Goal: Information Seeking & Learning: Find specific fact

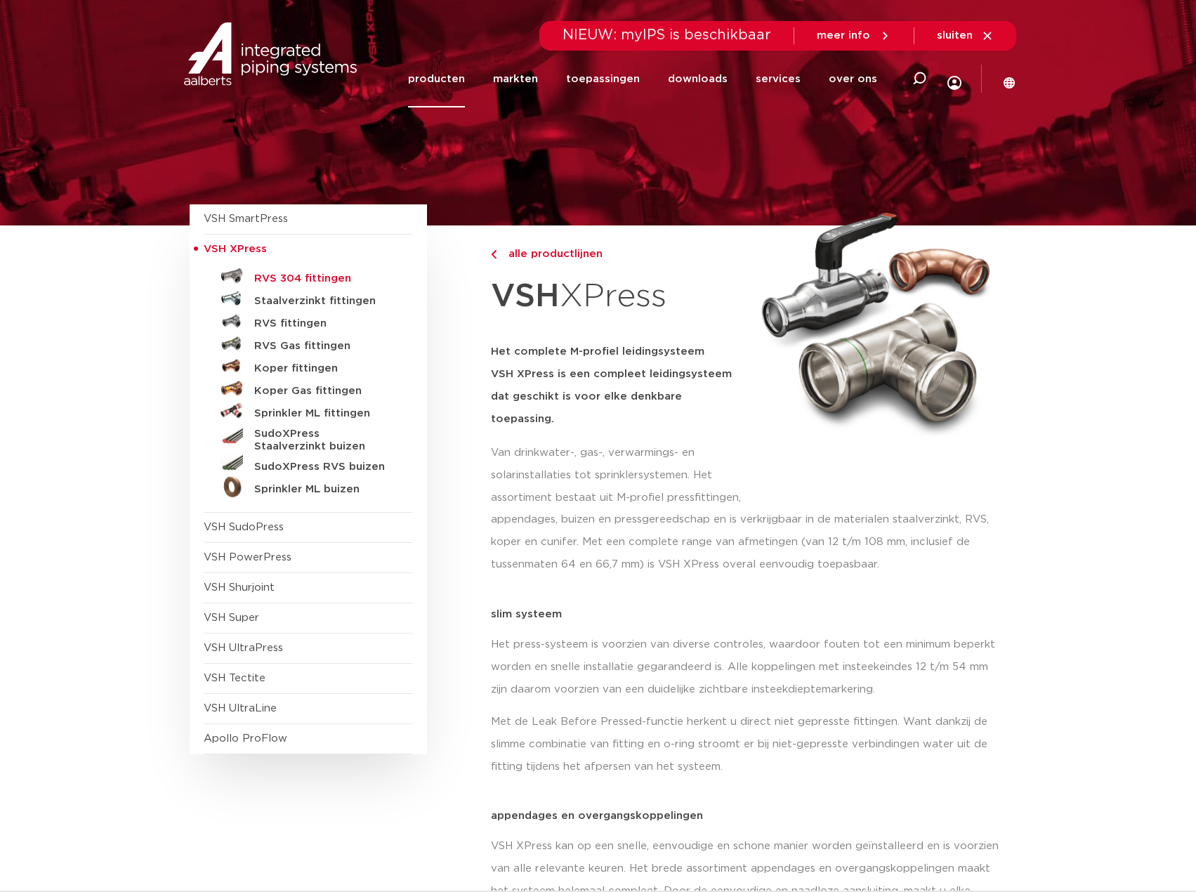
click at [300, 274] on h5 "RVS 304 fittingen" at bounding box center [323, 279] width 139 height 13
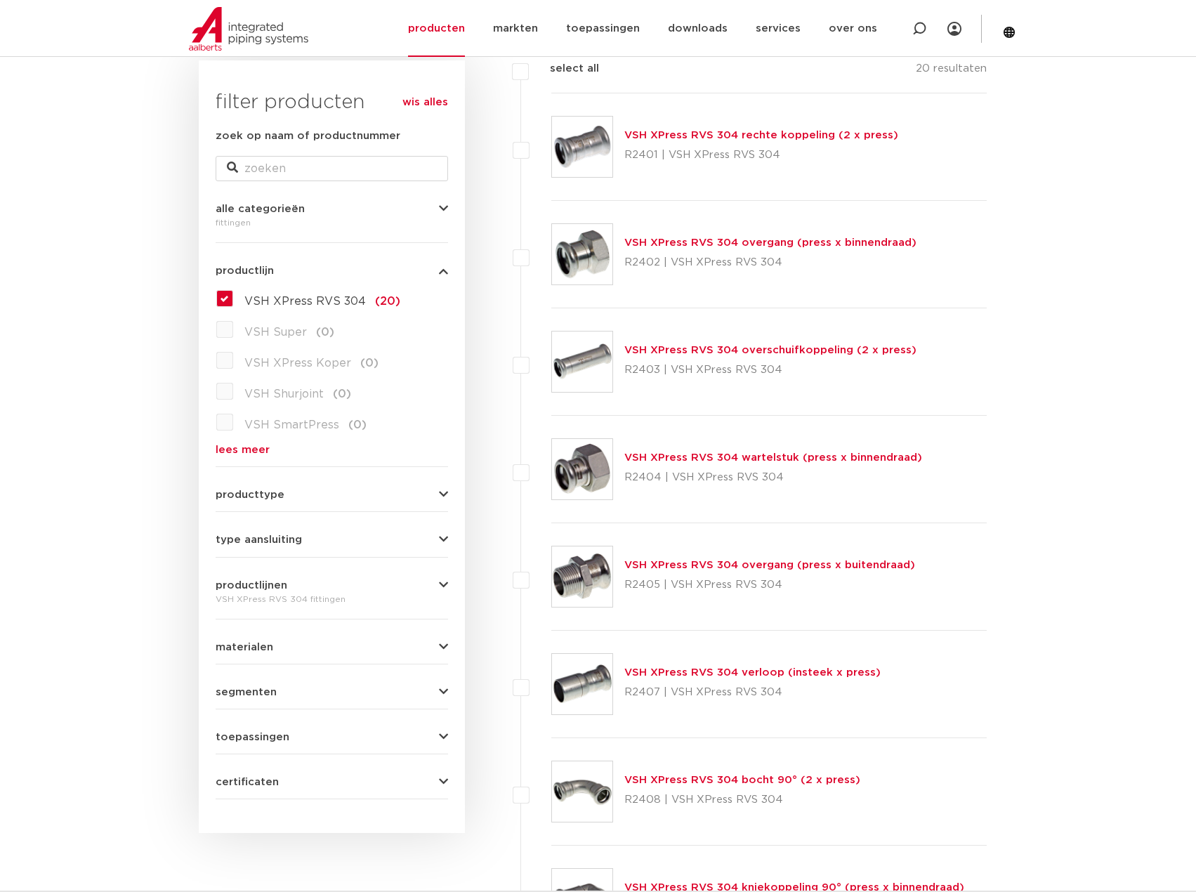
click at [790, 457] on link "VSH XPress RVS 304 wartelstuk (press x binnendraad)" at bounding box center [773, 457] width 298 height 11
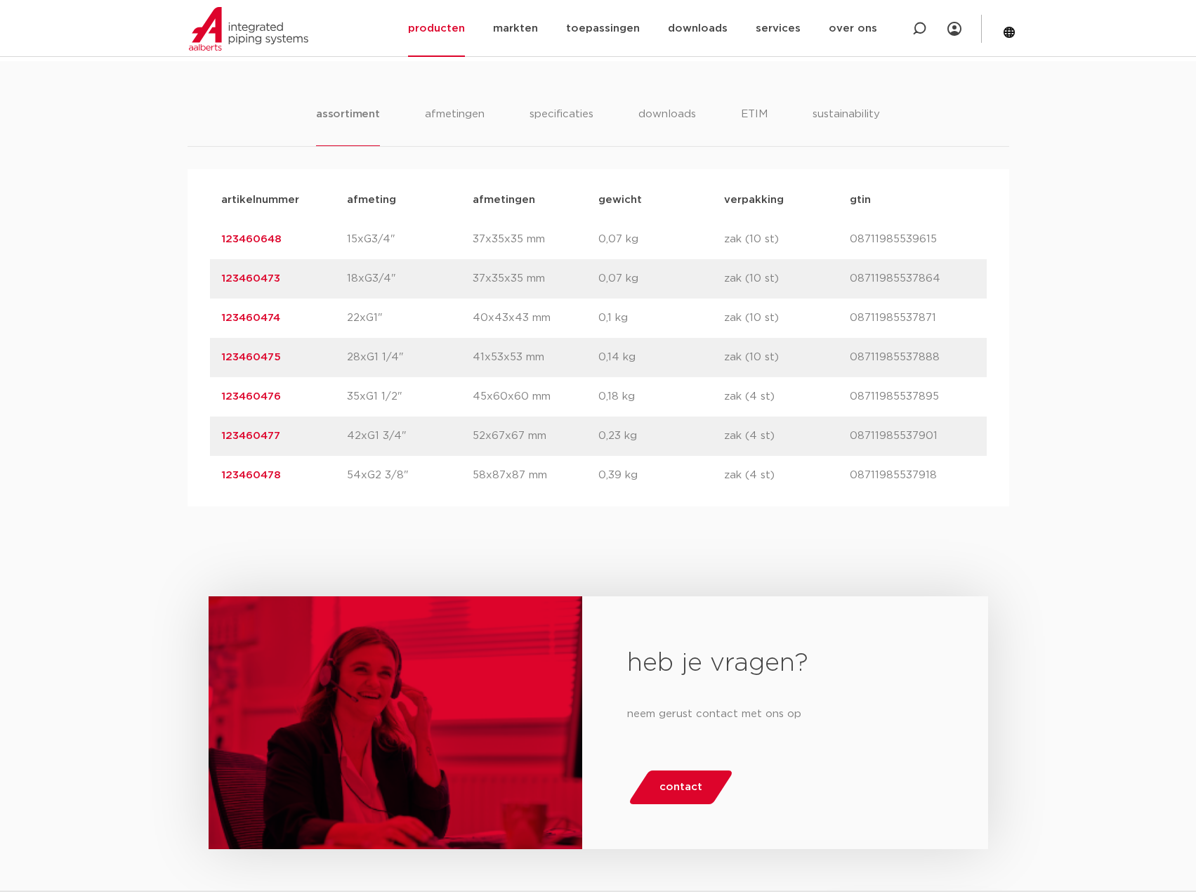
scroll to position [773, 0]
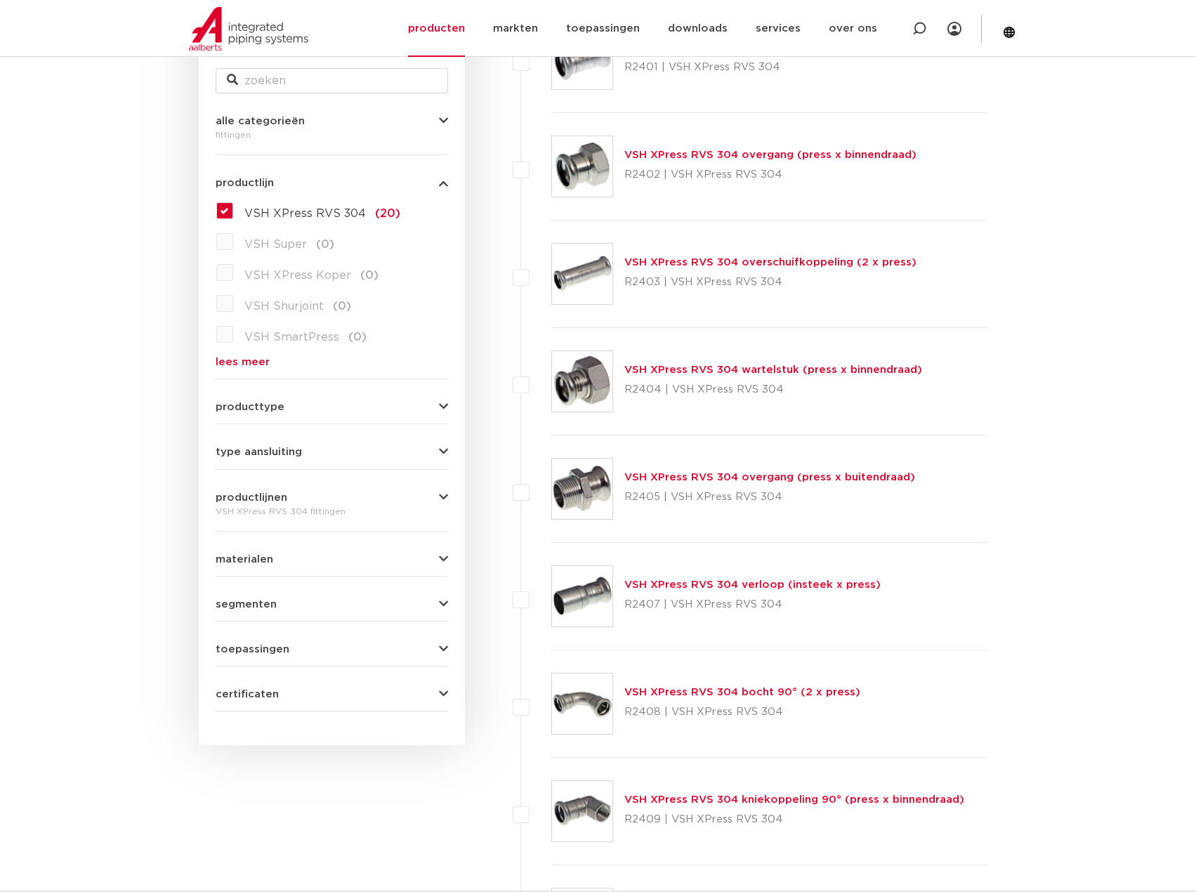
scroll to position [421, 0]
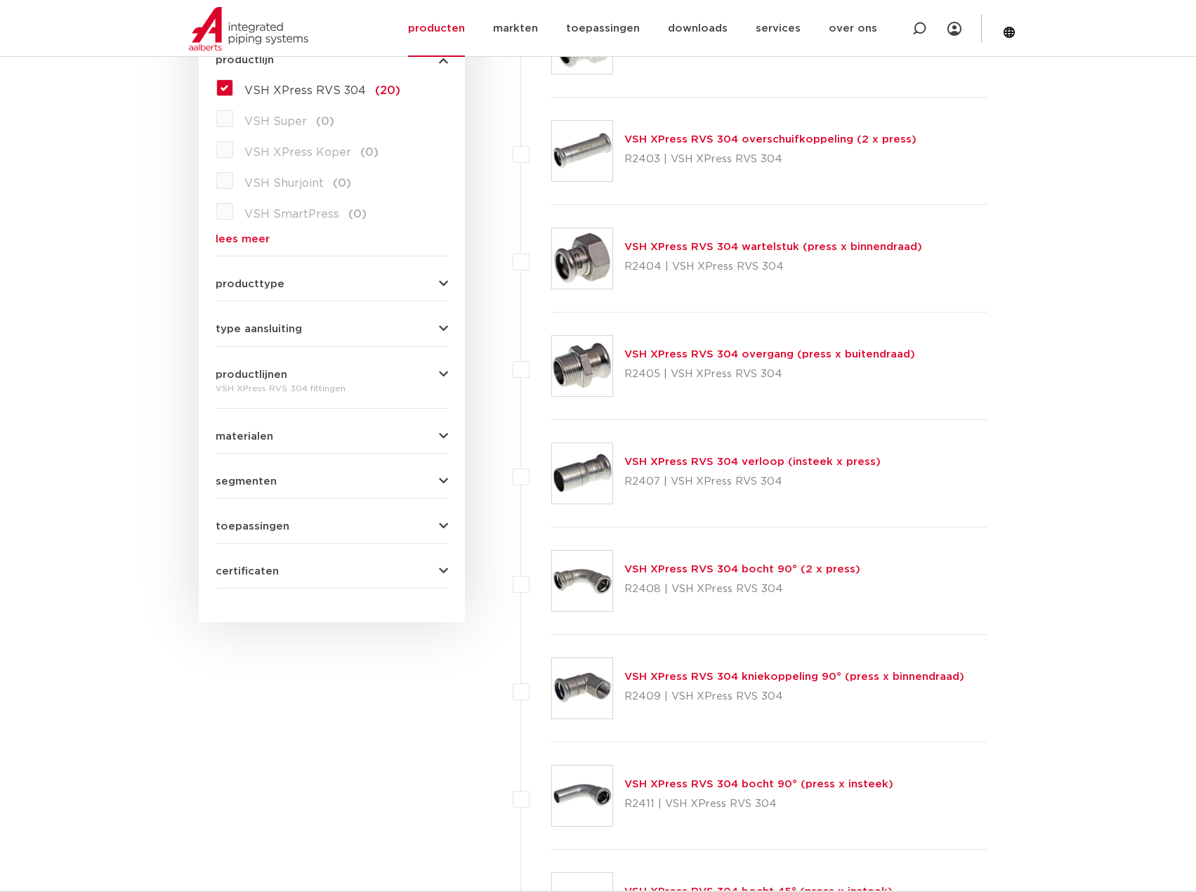
click at [820, 459] on link "VSH XPress RVS 304 verloop (insteek x press)" at bounding box center [752, 462] width 256 height 11
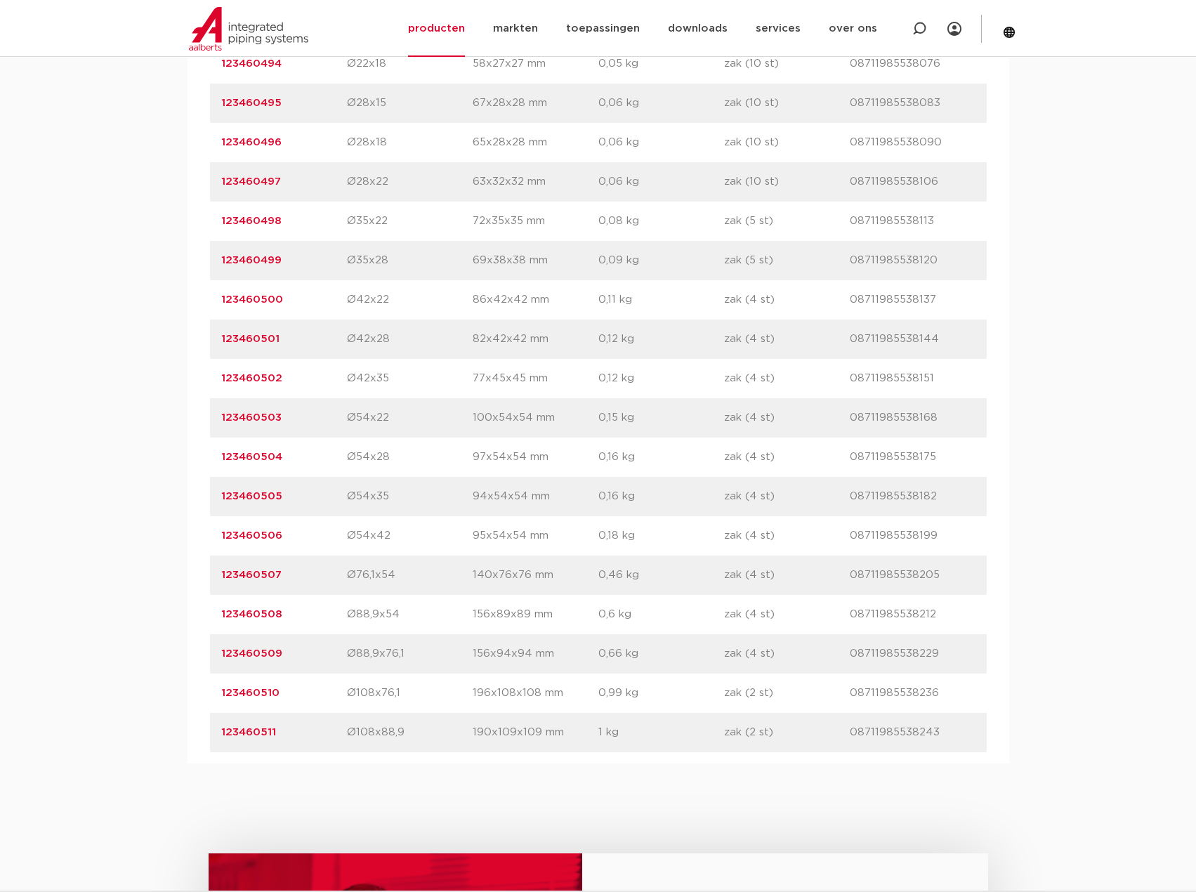
scroll to position [1124, 0]
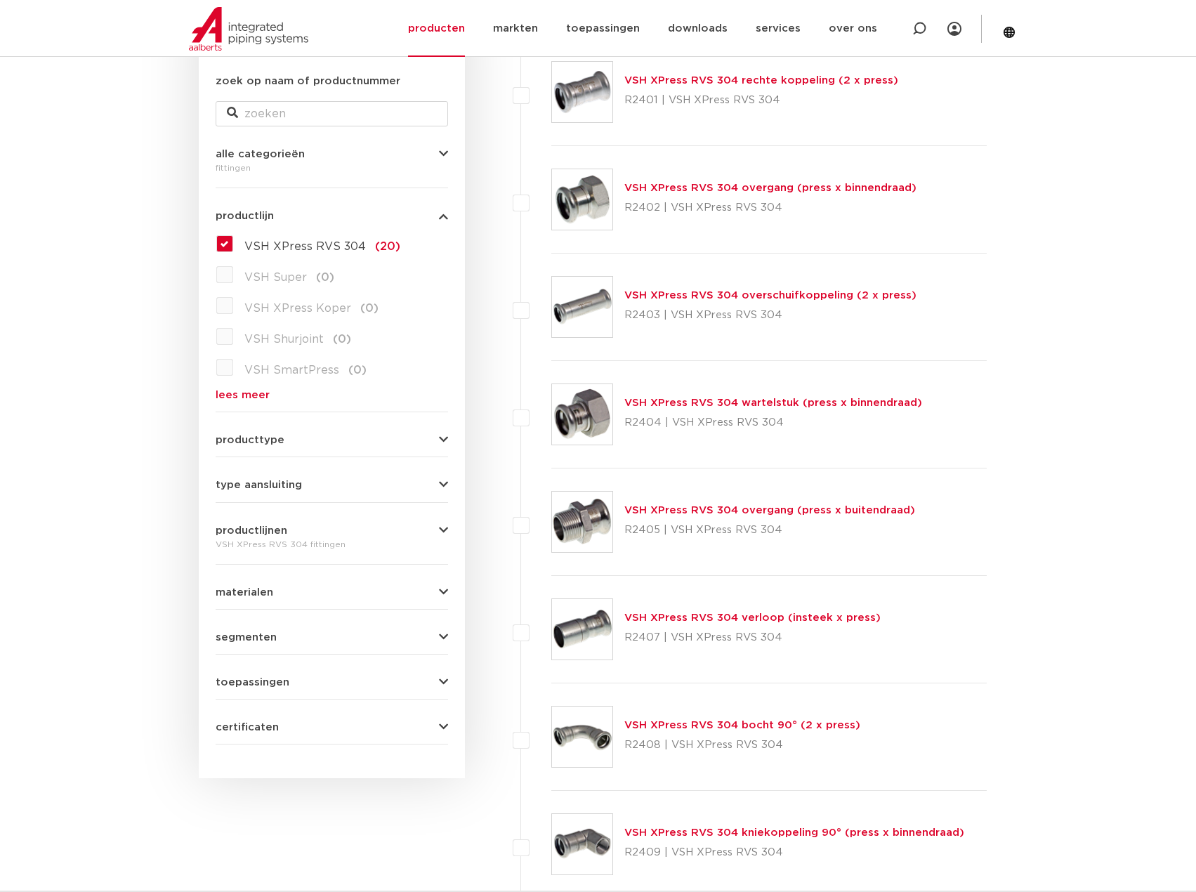
scroll to position [281, 0]
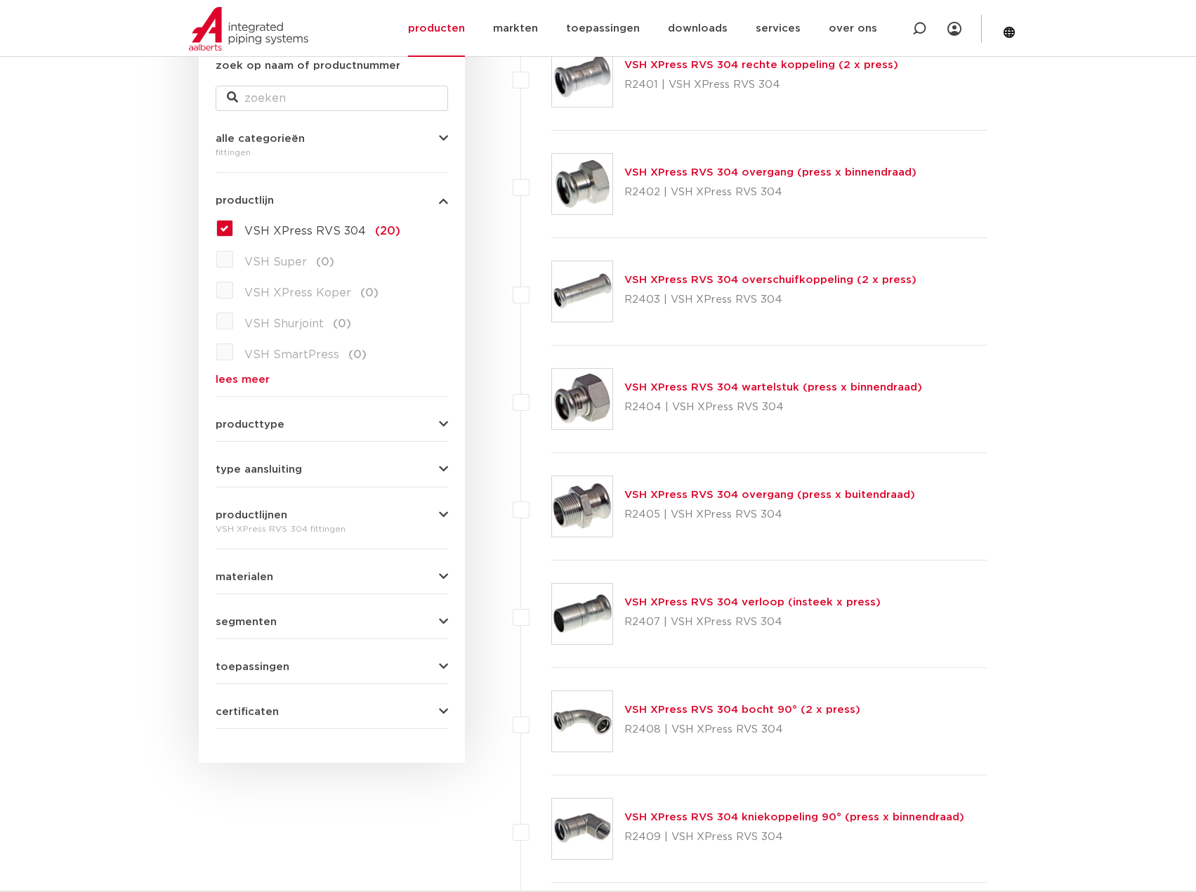
click at [751, 601] on link "VSH XPress RVS 304 verloop (insteek x press)" at bounding box center [752, 602] width 256 height 11
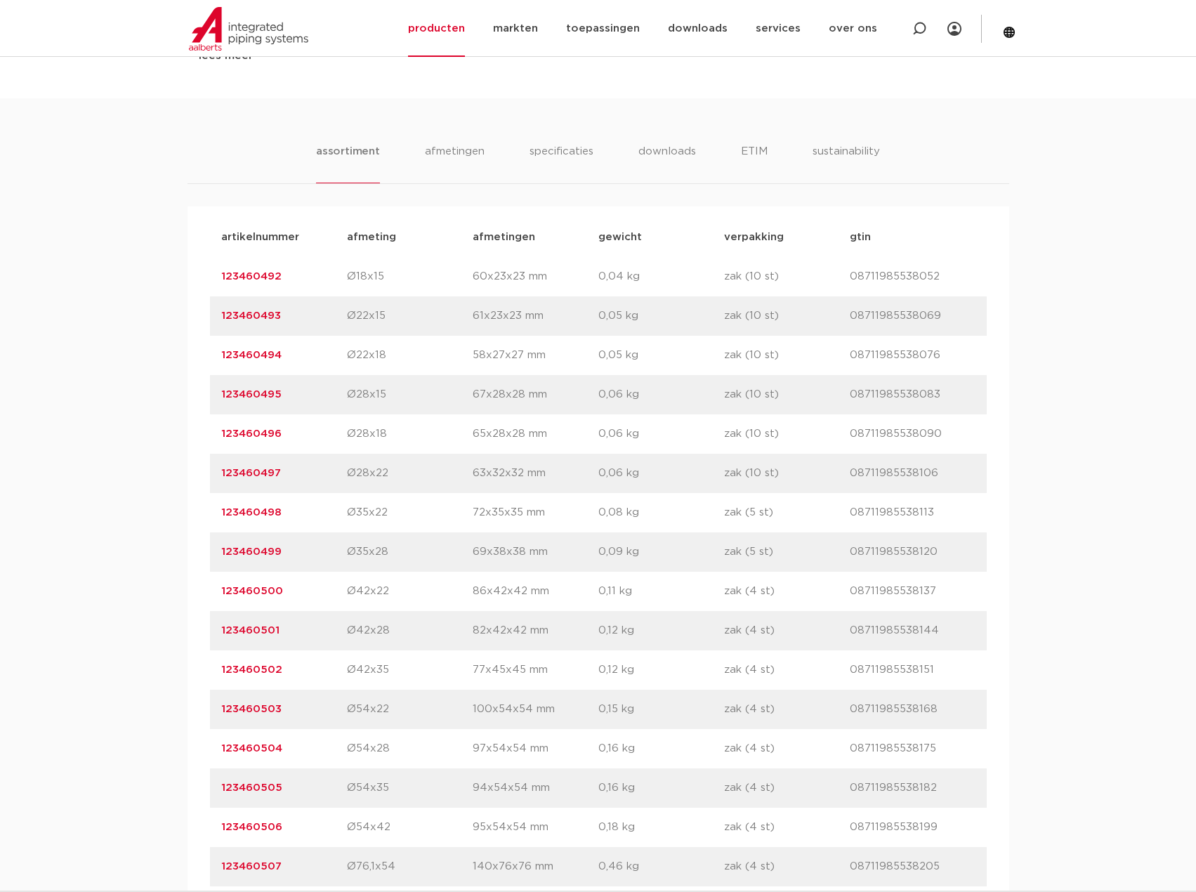
scroll to position [843, 0]
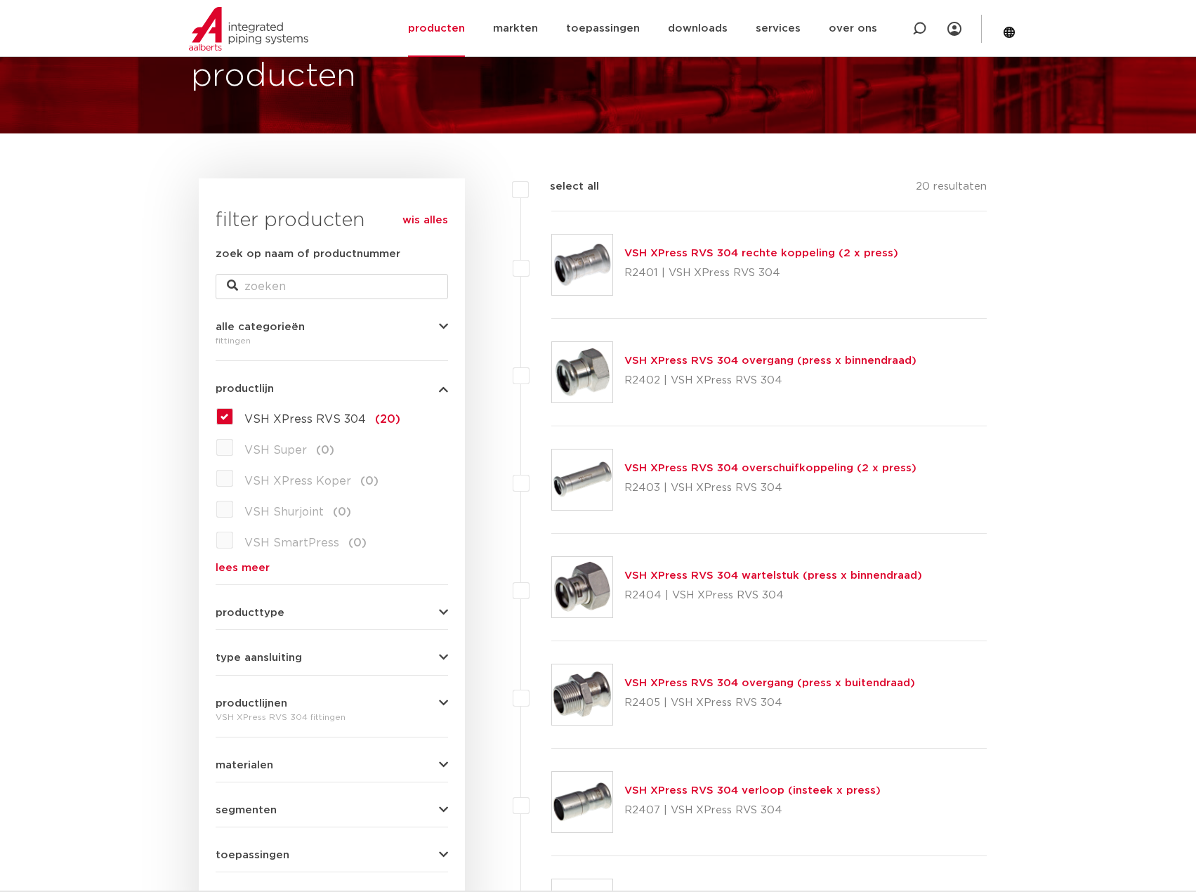
scroll to position [70, 0]
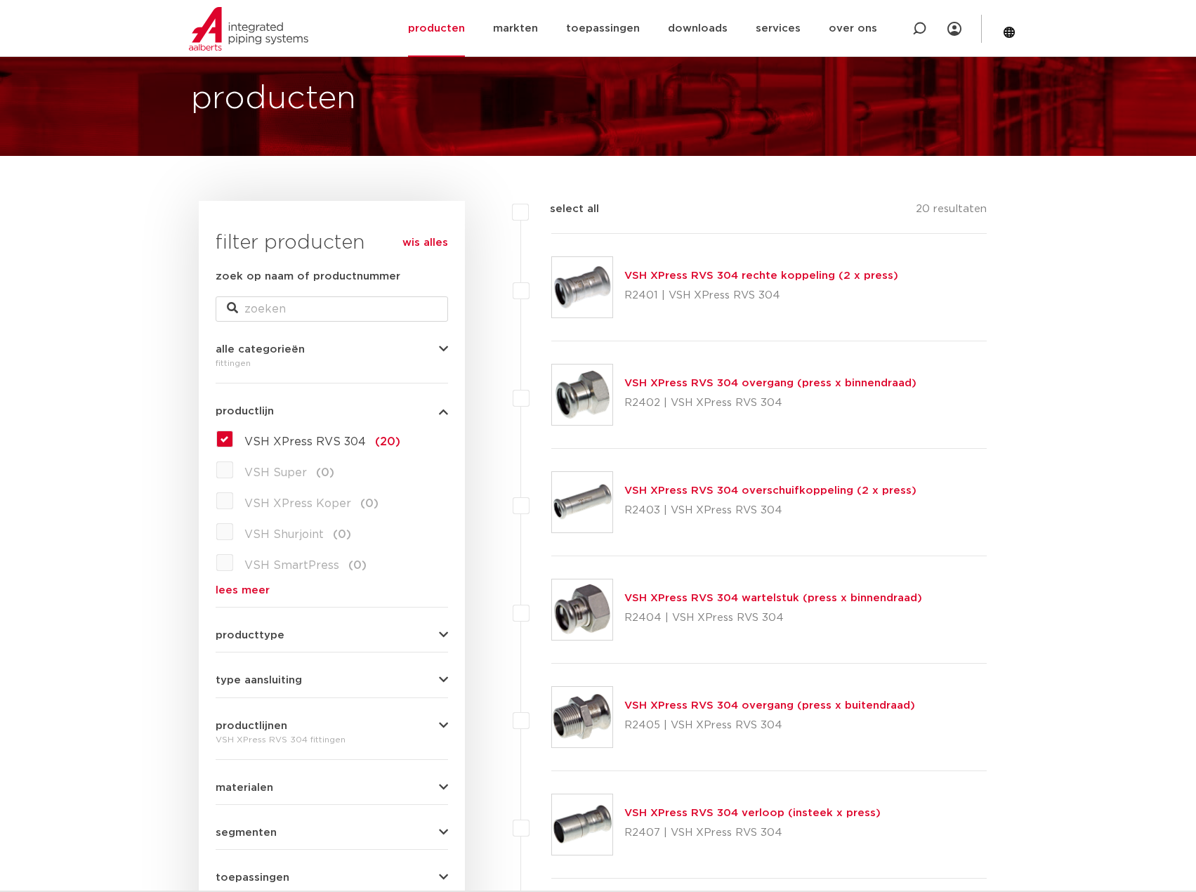
click at [759, 275] on link "VSH XPress RVS 304 rechte koppeling (2 x press)" at bounding box center [761, 275] width 274 height 11
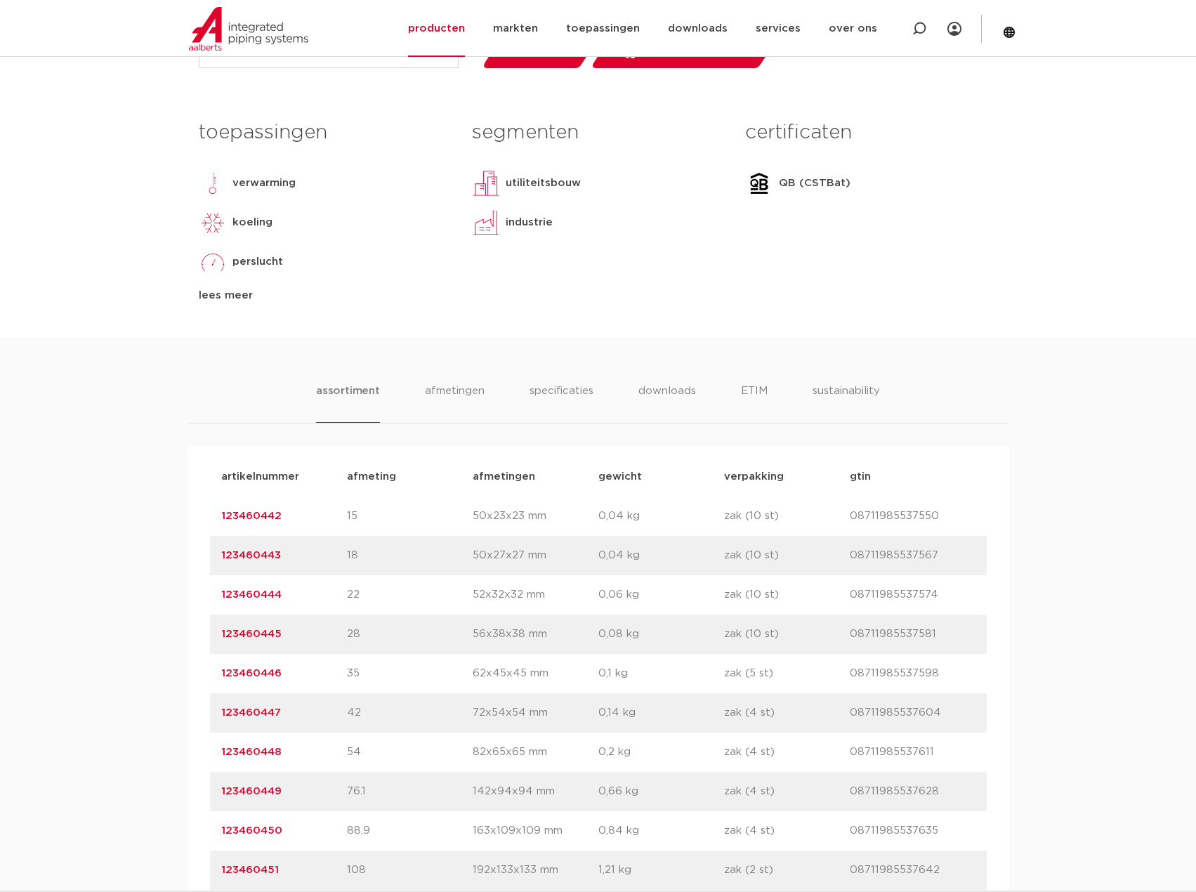
scroll to position [702, 0]
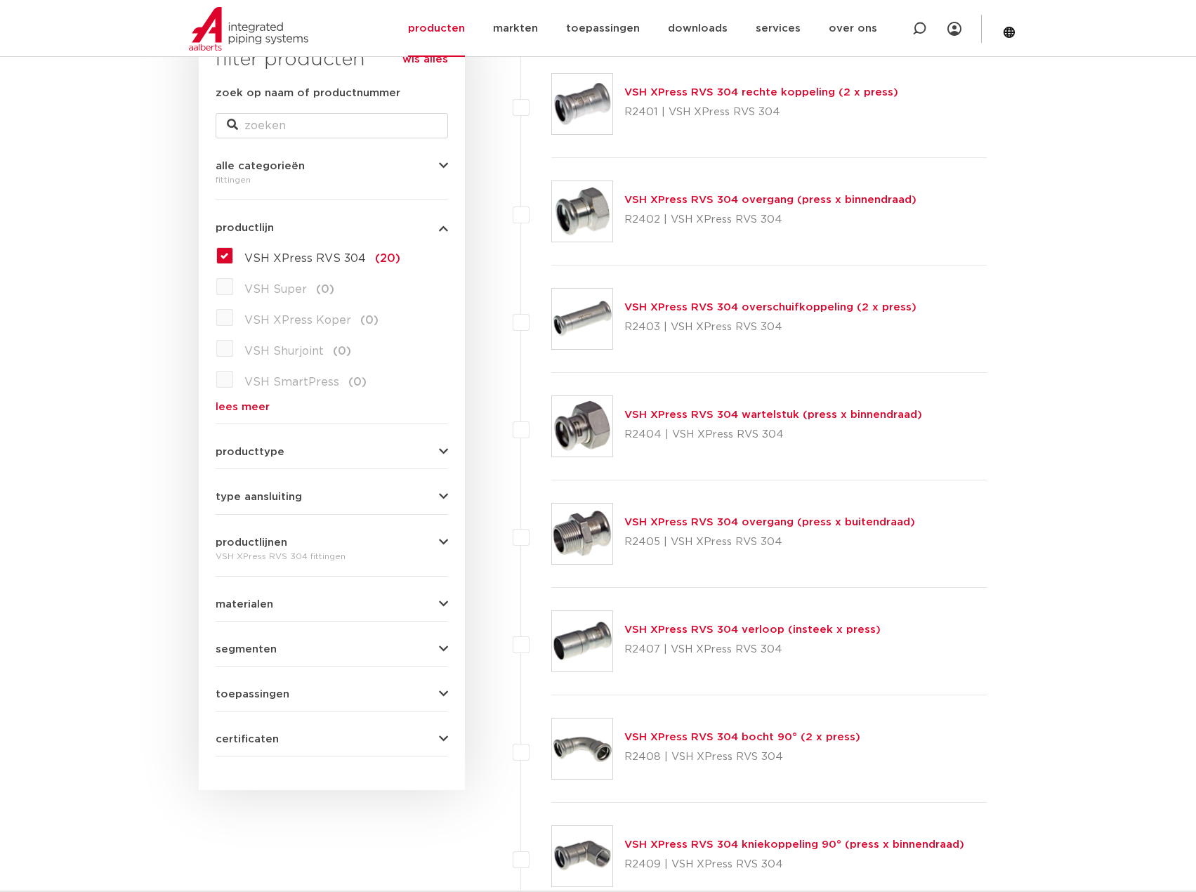
scroll to position [281, 0]
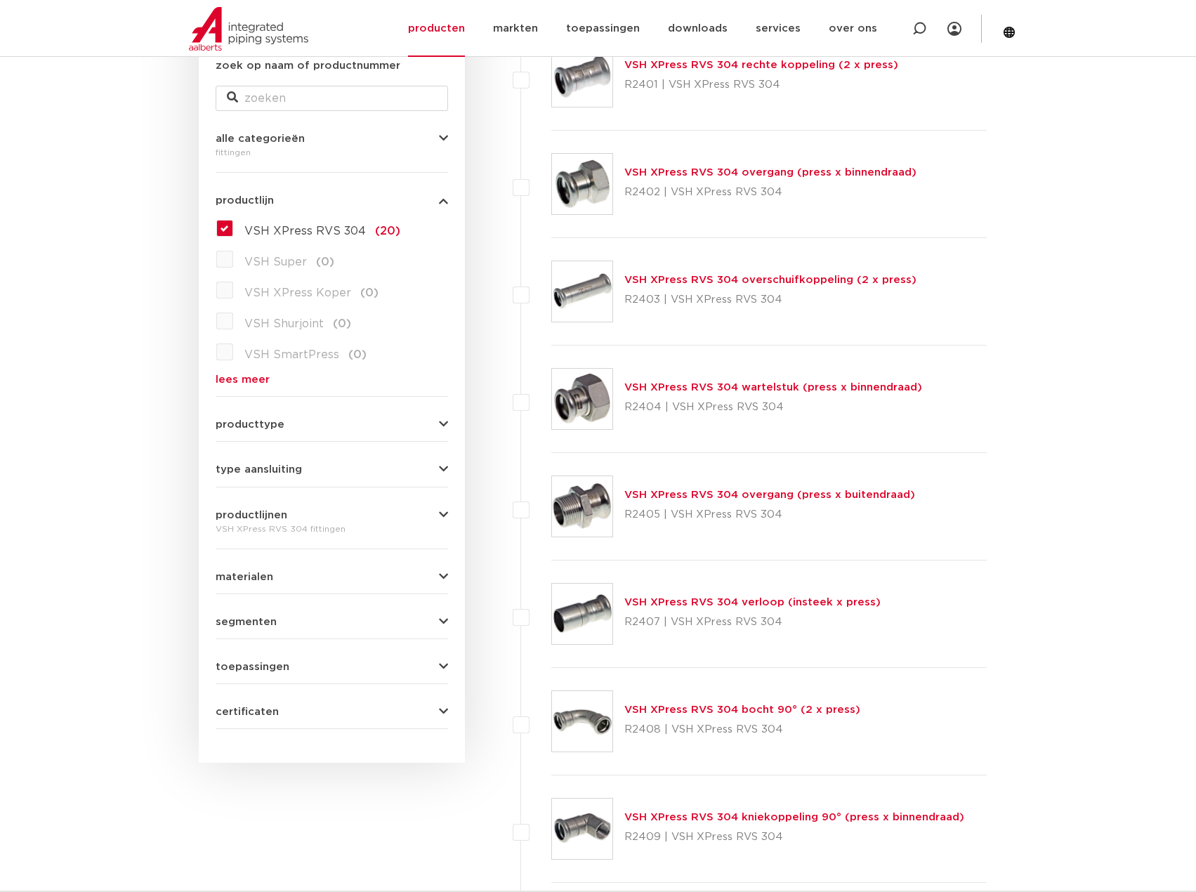
click at [812, 492] on link "VSH XPress RVS 304 overgang (press x buitendraad)" at bounding box center [769, 495] width 291 height 11
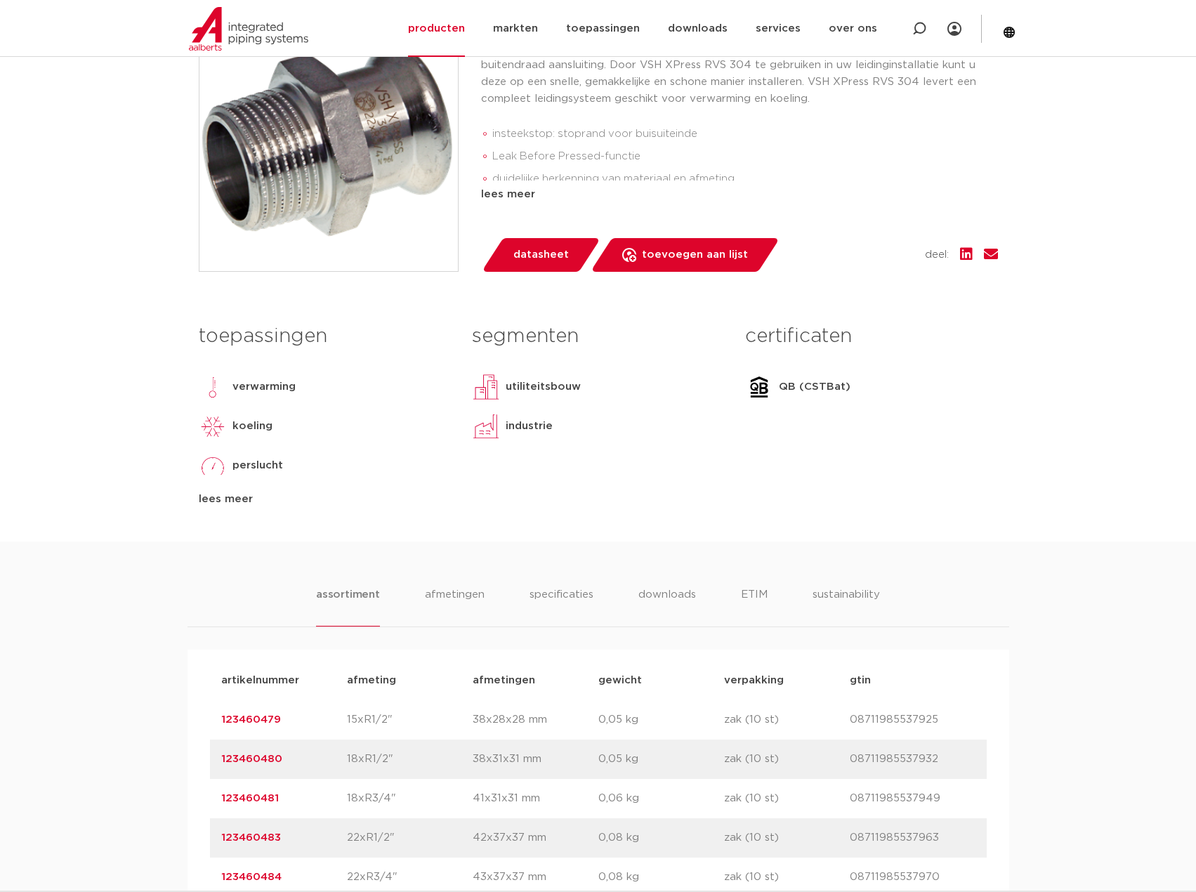
scroll to position [211, 0]
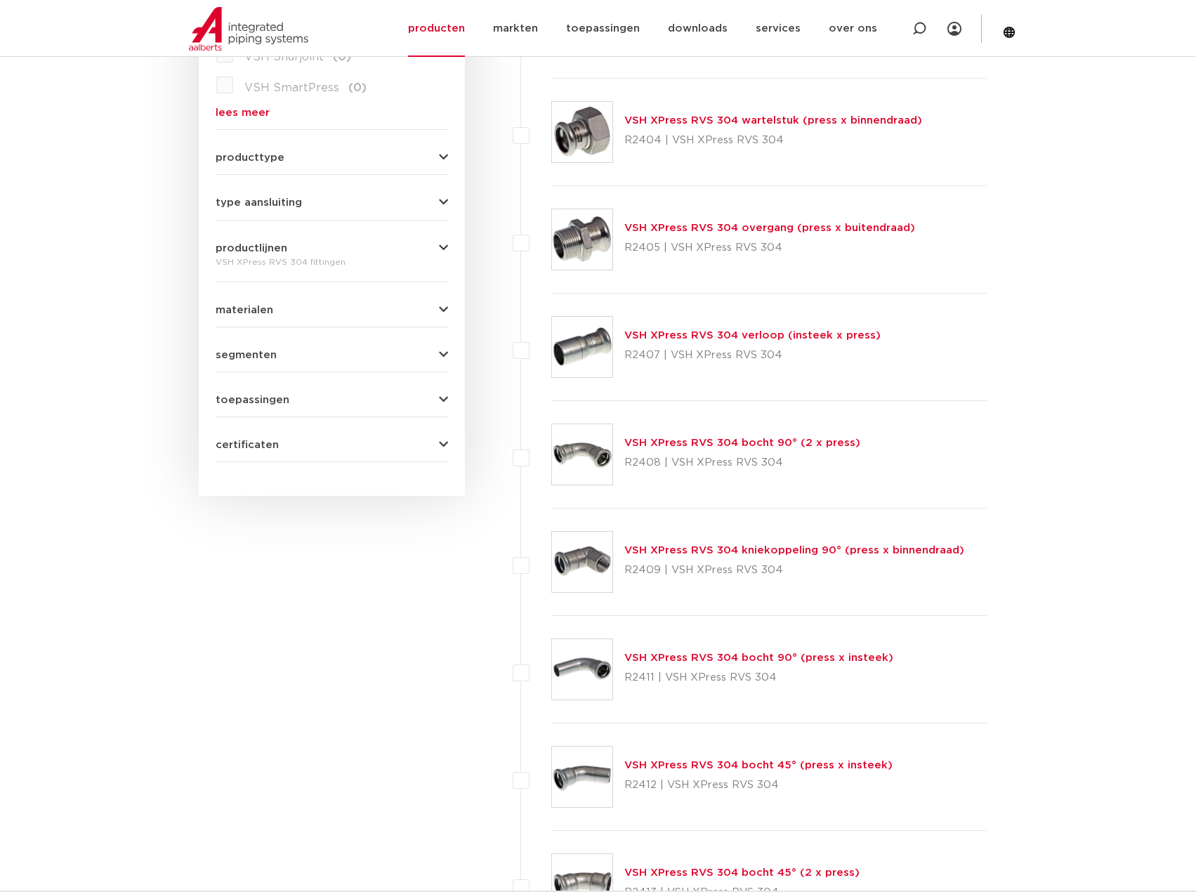
scroll to position [562, 0]
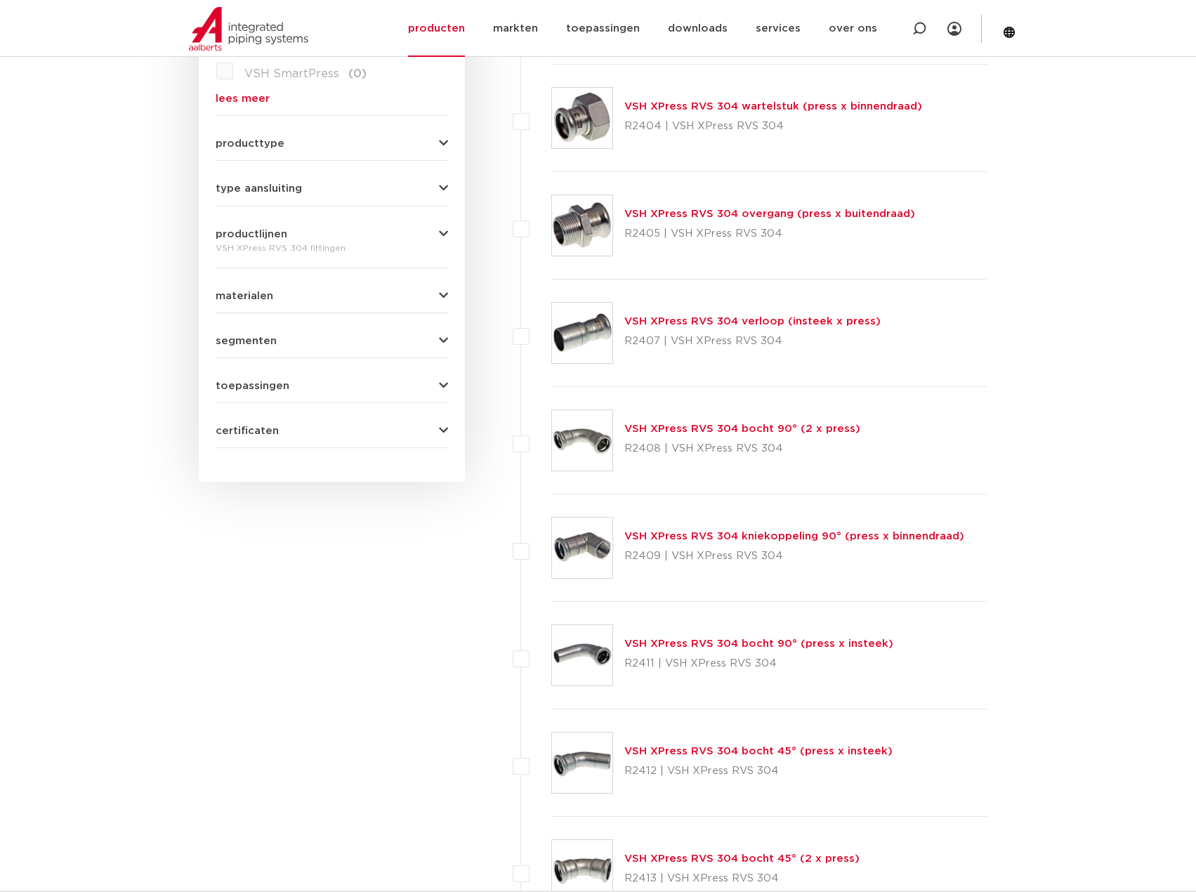
click at [749, 323] on link "VSH XPress RVS 304 verloop (insteek x press)" at bounding box center [752, 321] width 256 height 11
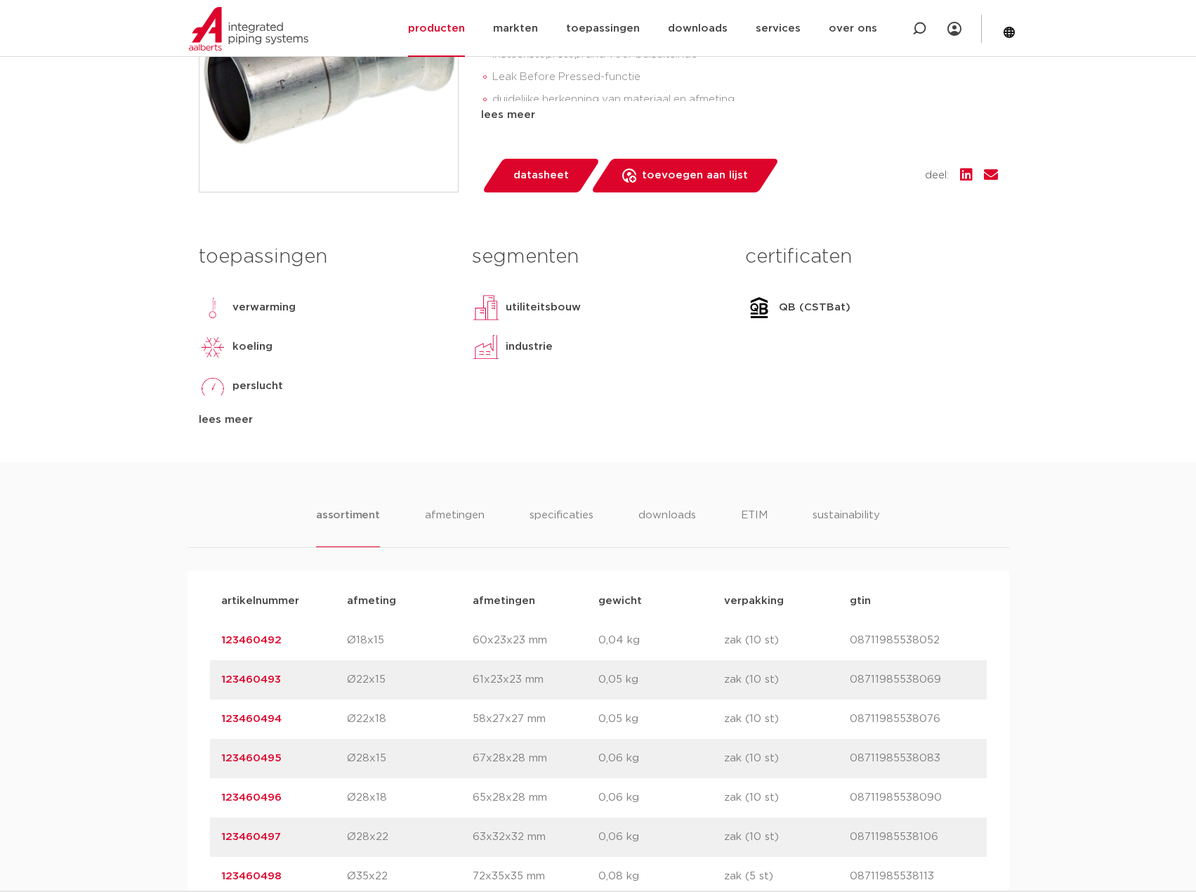
scroll to position [70, 0]
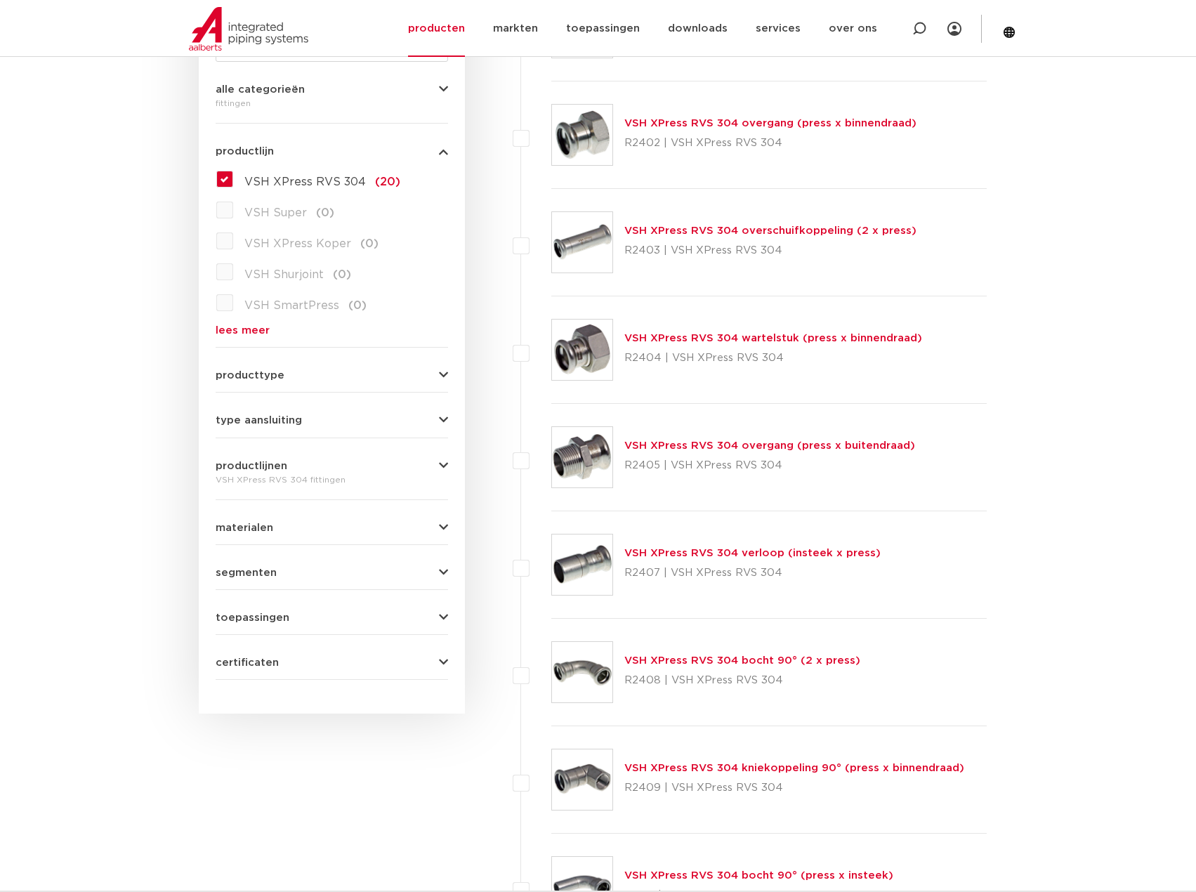
scroll to position [281, 0]
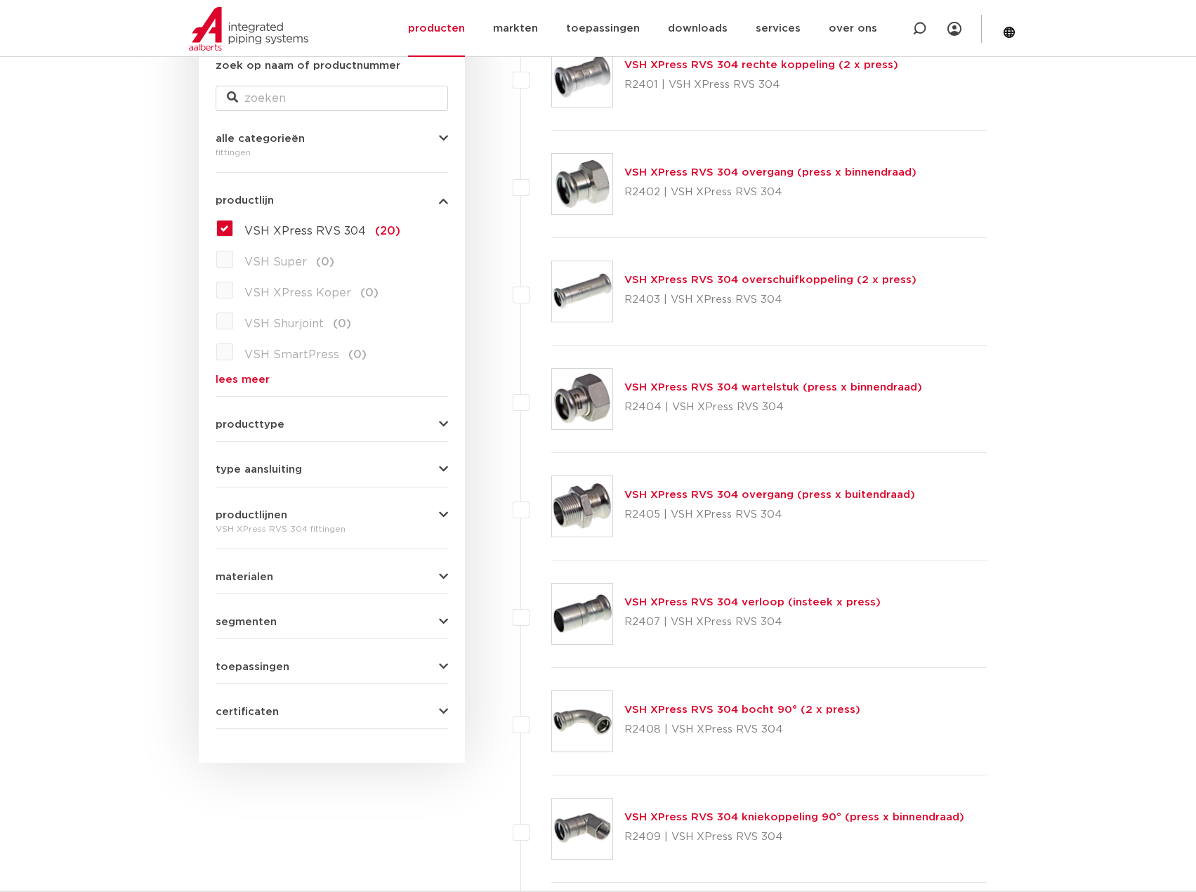
click at [754, 390] on link "VSH XPress RVS 304 wartelstuk (press x binnendraad)" at bounding box center [773, 387] width 298 height 11
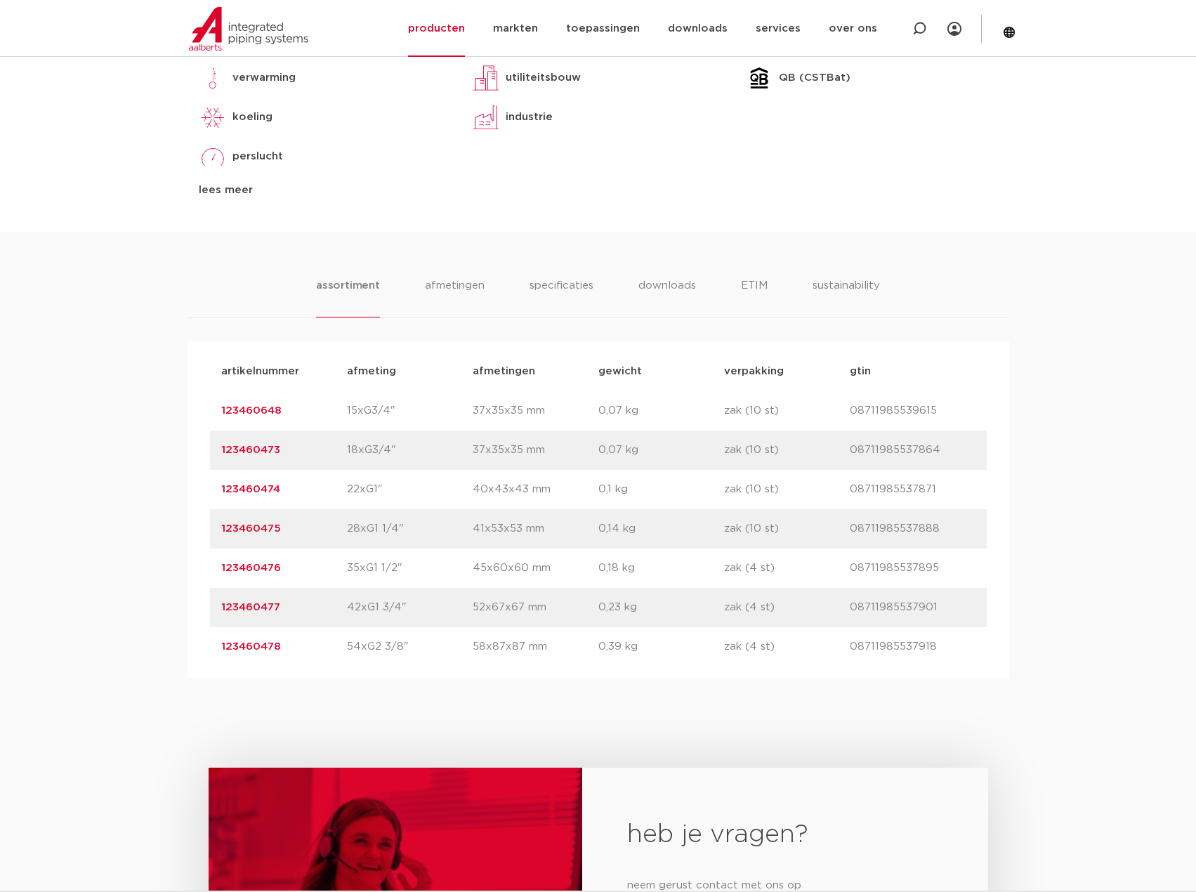
scroll to position [843, 0]
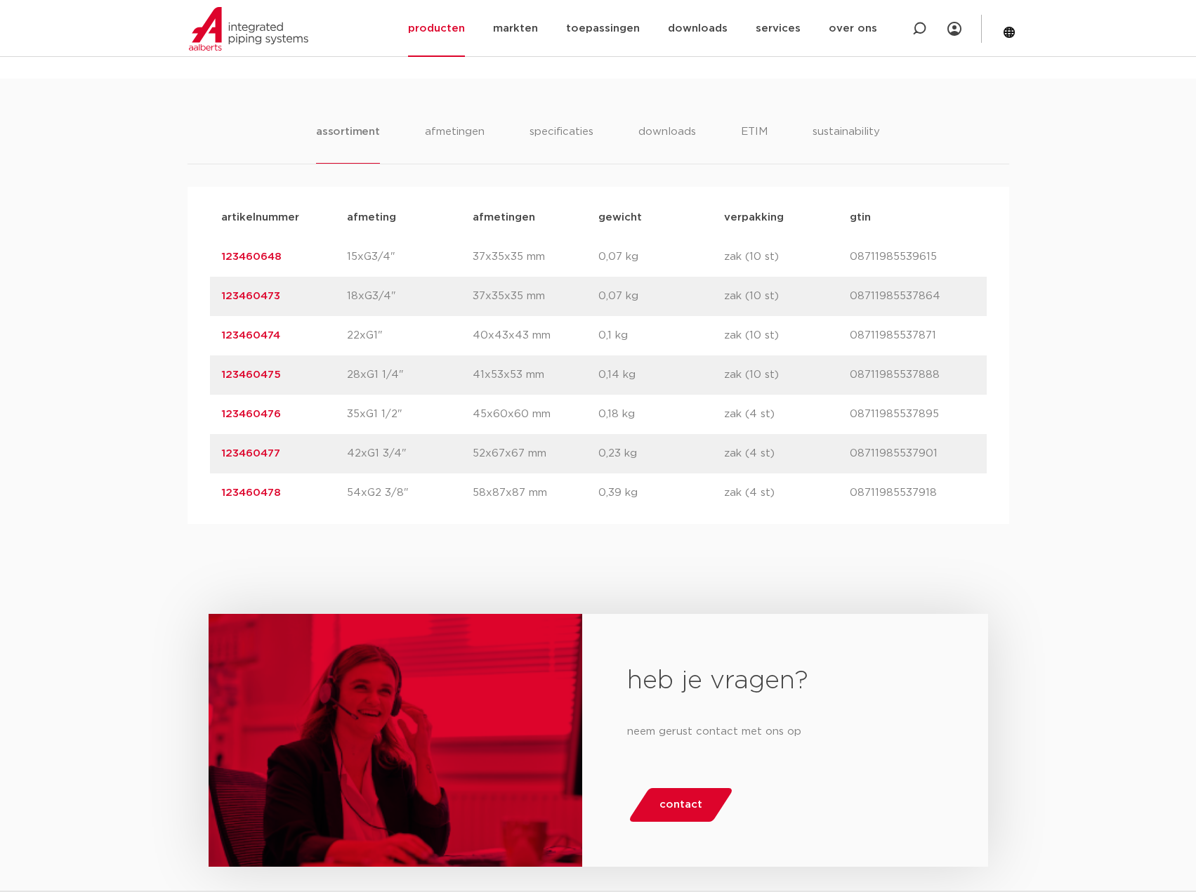
drag, startPoint x: 299, startPoint y: 375, endPoint x: 221, endPoint y: 373, distance: 77.3
click at [221, 373] on p "123460475" at bounding box center [284, 375] width 126 height 17
copy link "123460475"
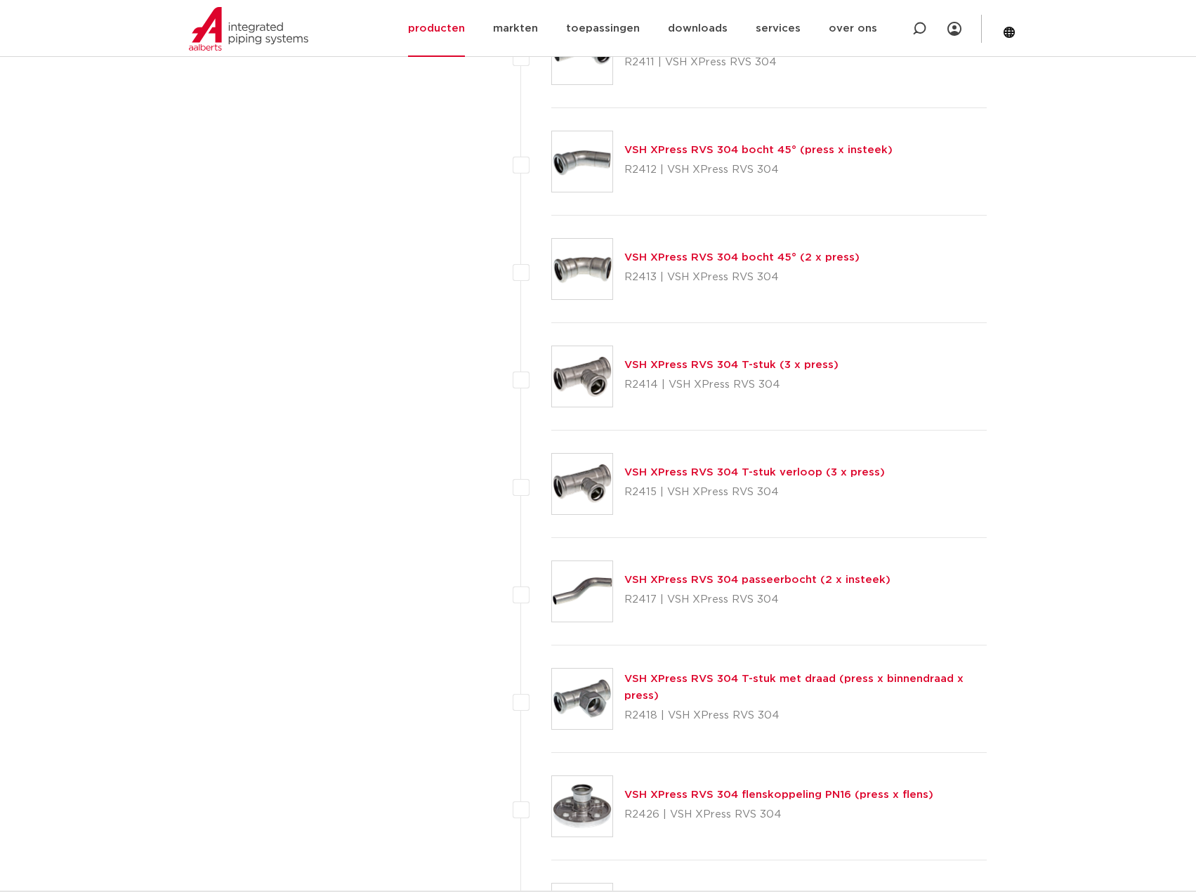
scroll to position [1194, 0]
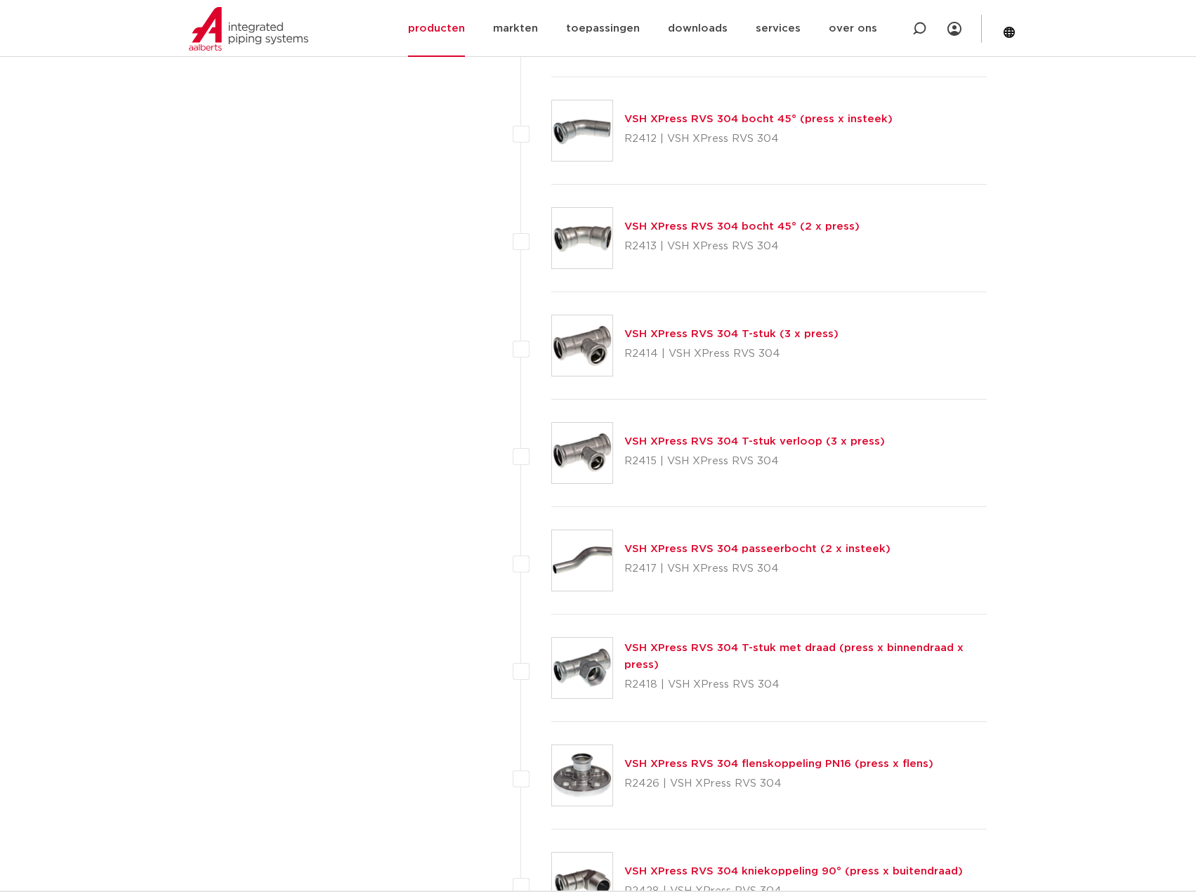
click at [821, 443] on link "VSH XPress RVS 304 T-stuk verloop (3 x press)" at bounding box center [754, 441] width 261 height 11
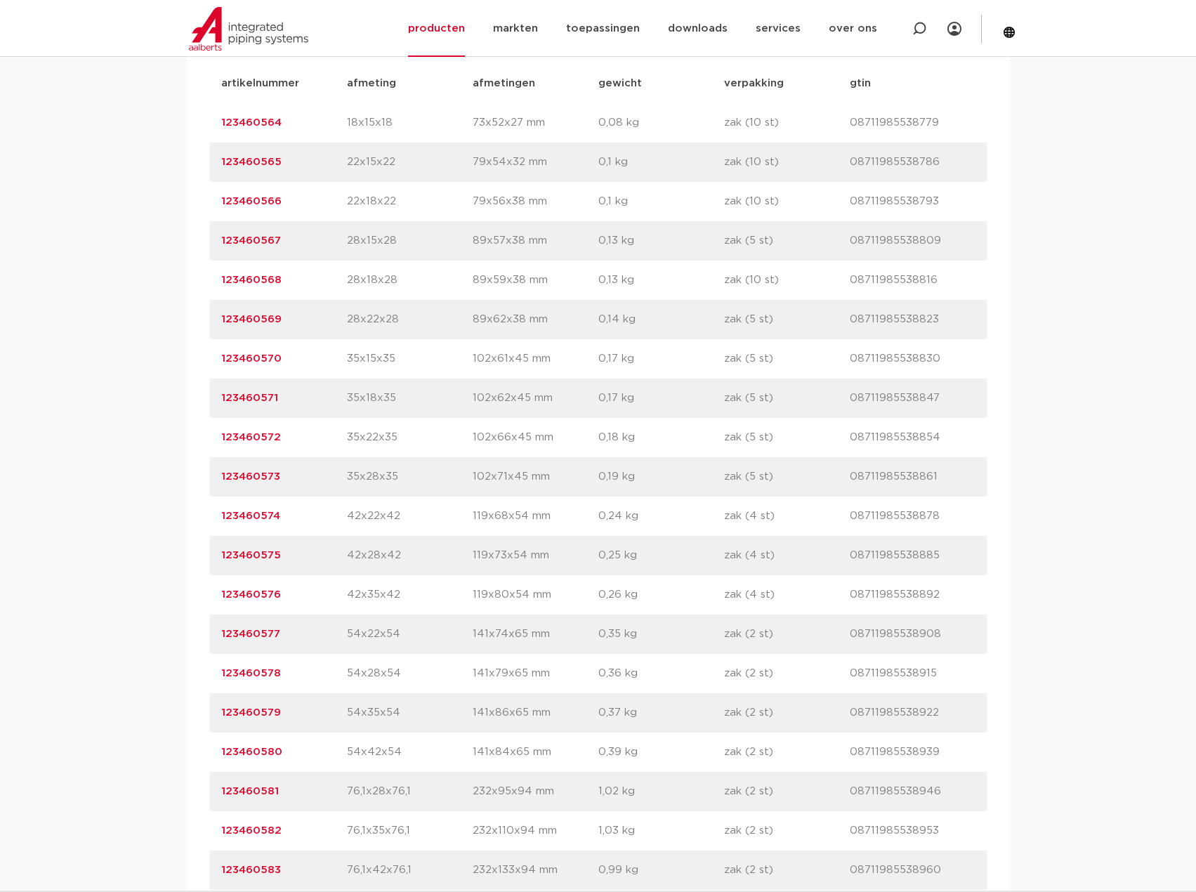
scroll to position [843, 0]
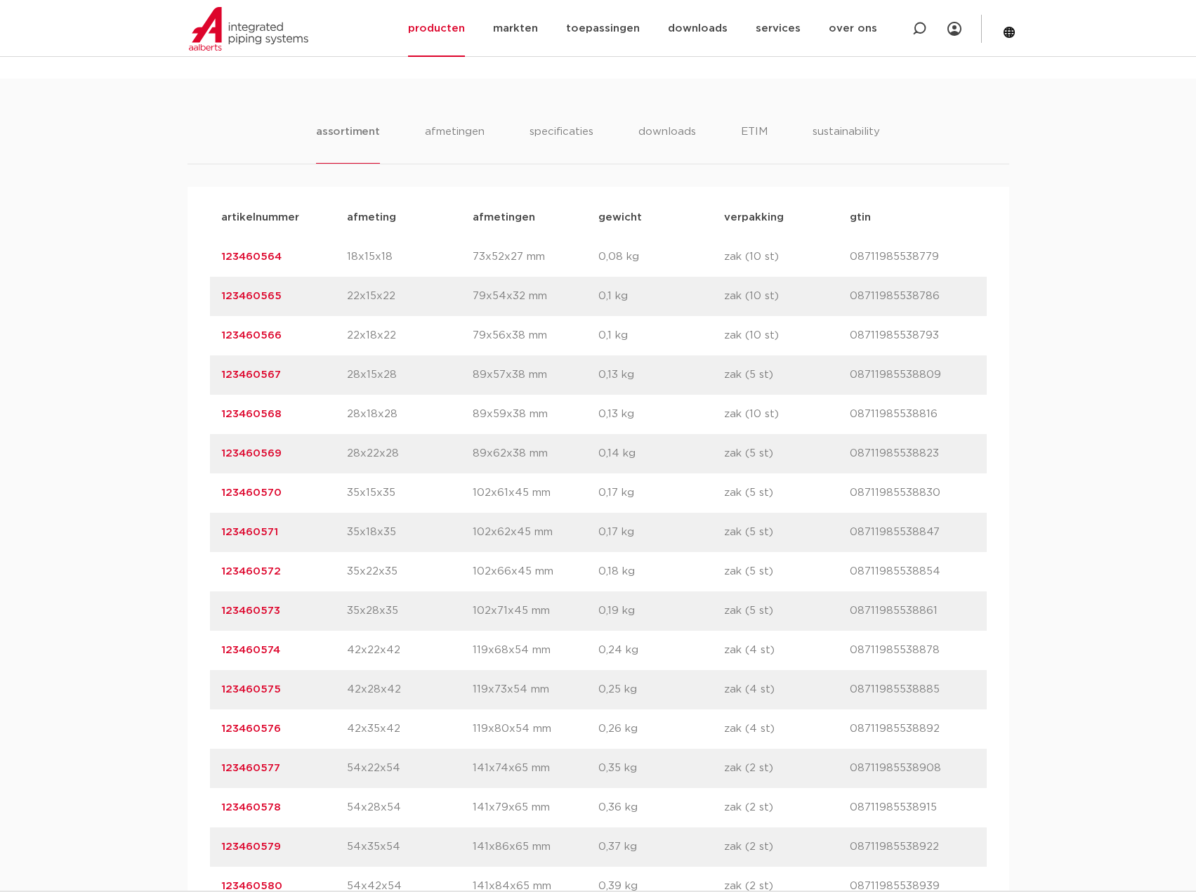
drag, startPoint x: 286, startPoint y: 378, endPoint x: 223, endPoint y: 376, distance: 63.3
click at [223, 376] on p "123460567" at bounding box center [284, 375] width 126 height 17
copy link "123460567"
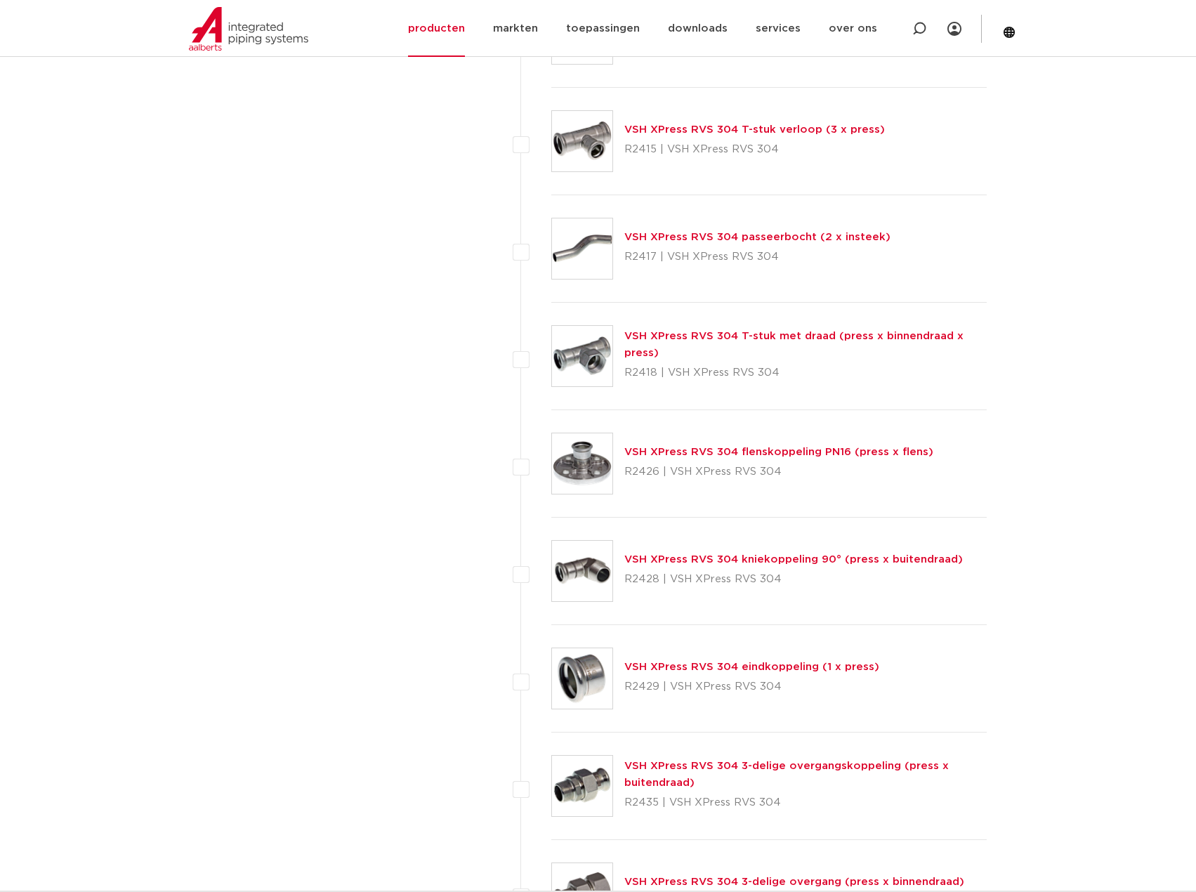
scroll to position [1545, 0]
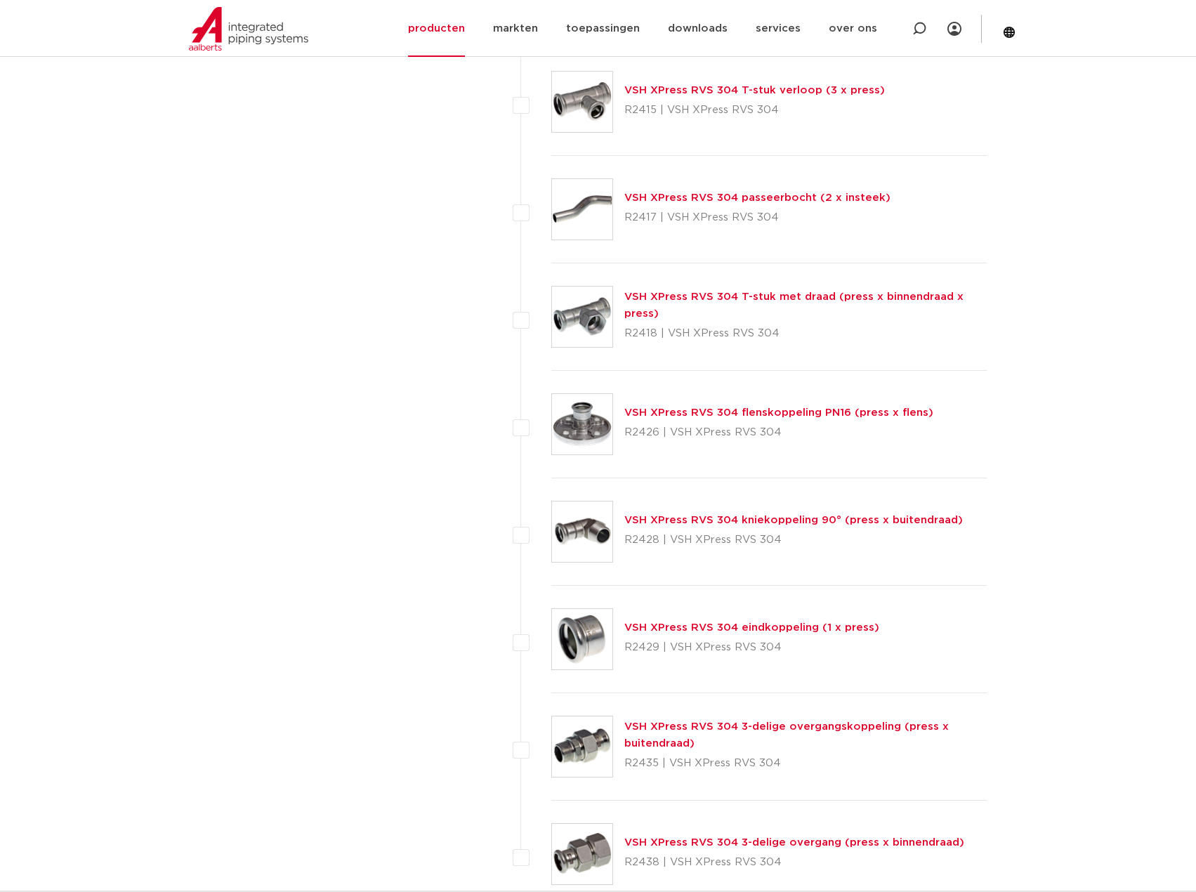
click at [739, 294] on link "VSH XPress RVS 304 T-stuk met draad (press x binnendraad x press)" at bounding box center [793, 305] width 339 height 27
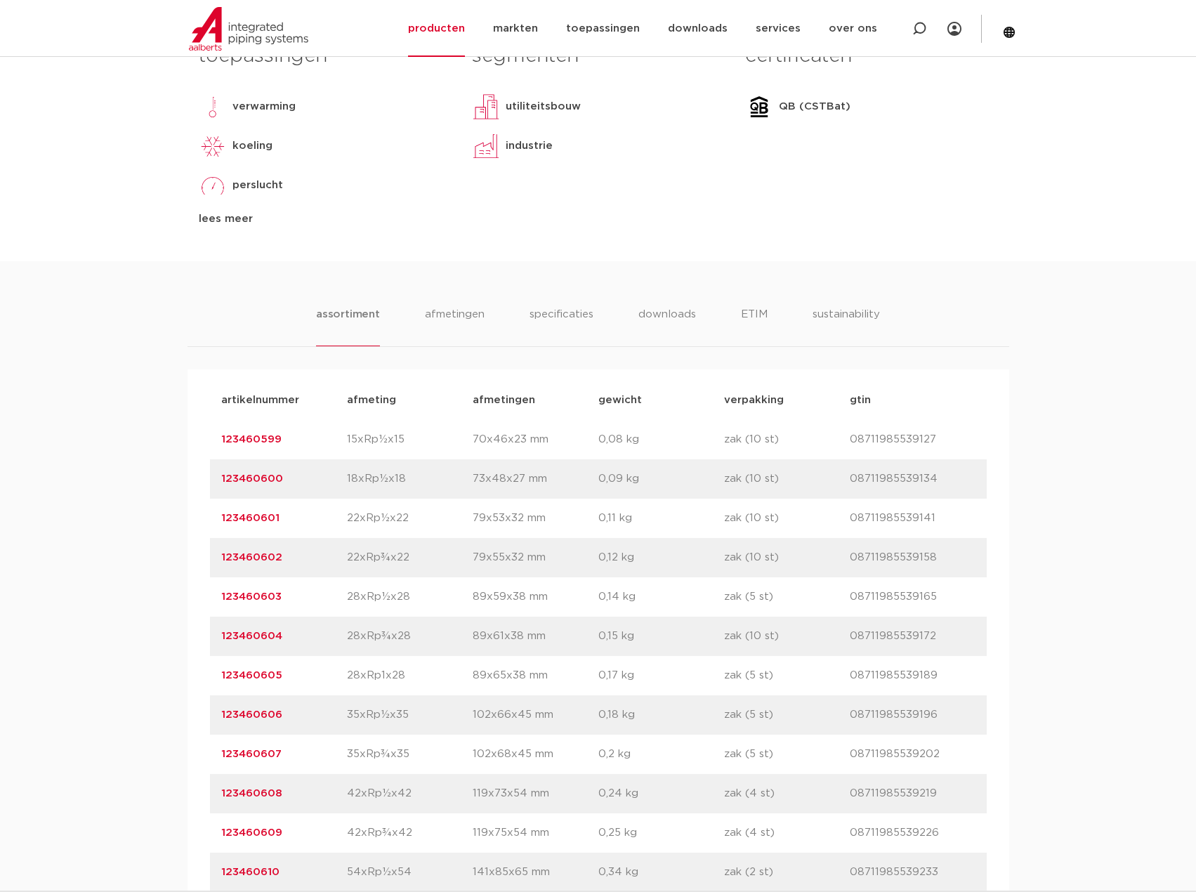
scroll to position [843, 0]
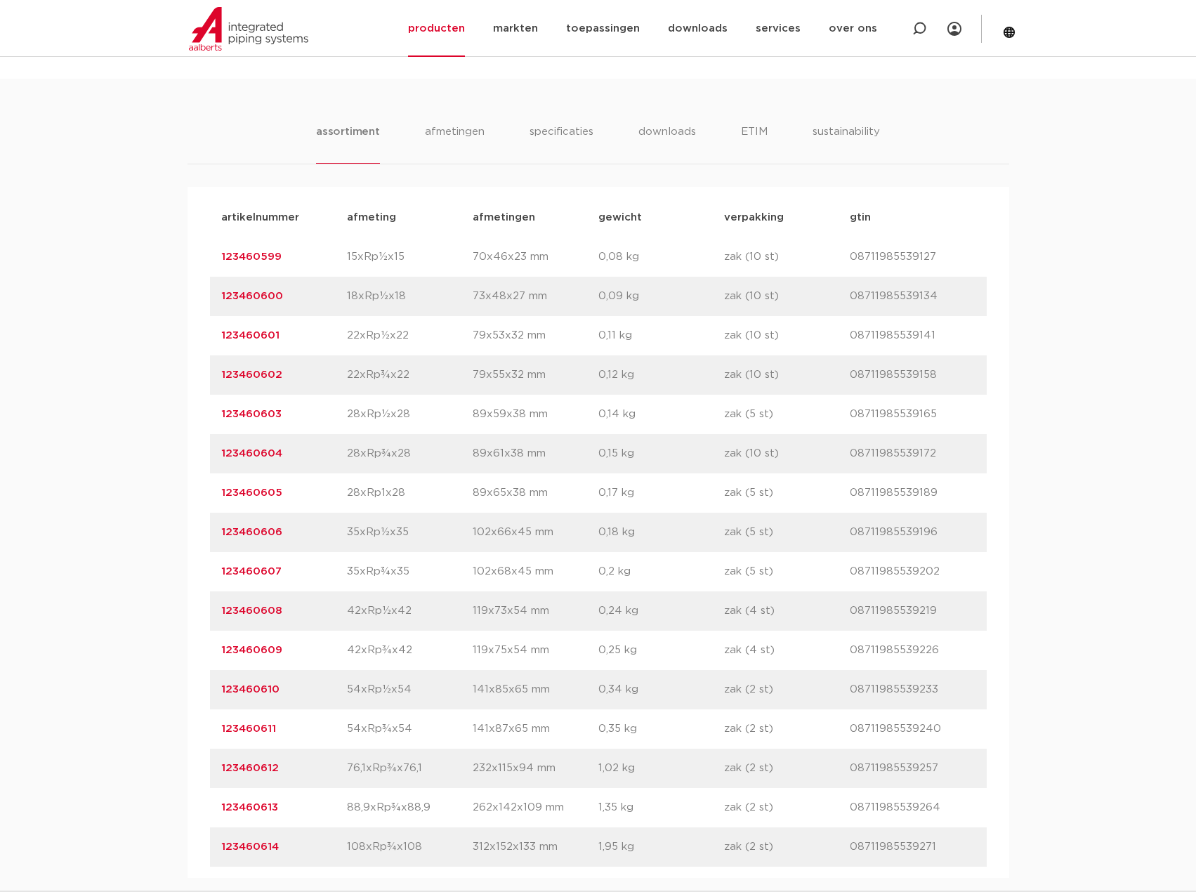
drag, startPoint x: 294, startPoint y: 415, endPoint x: 211, endPoint y: 417, distance: 83.6
click at [212, 417] on div "artikelnummer 123460603 afmeting 28xRp½x28 afmetingen 89x59x38 mm gewicht 0,14 …" at bounding box center [598, 414] width 777 height 39
copy link "123460603"
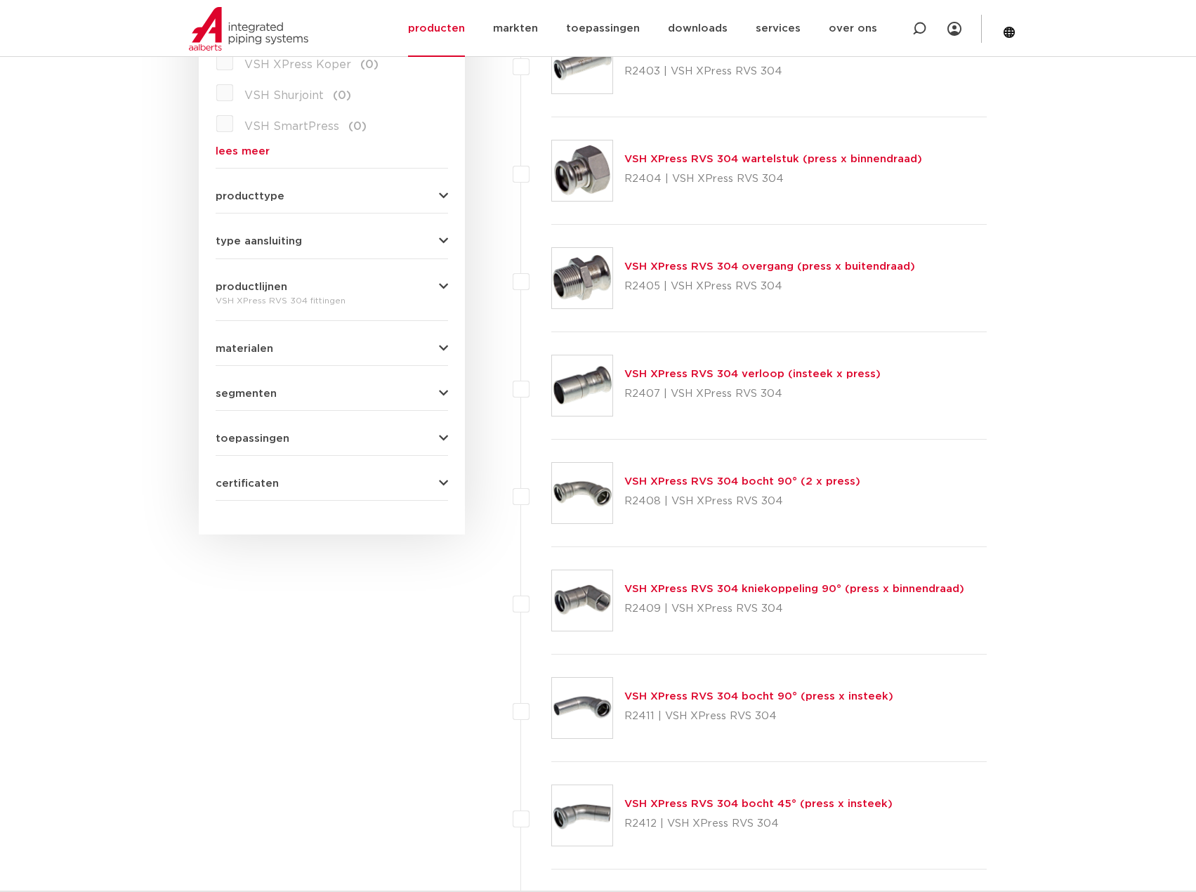
scroll to position [351, 0]
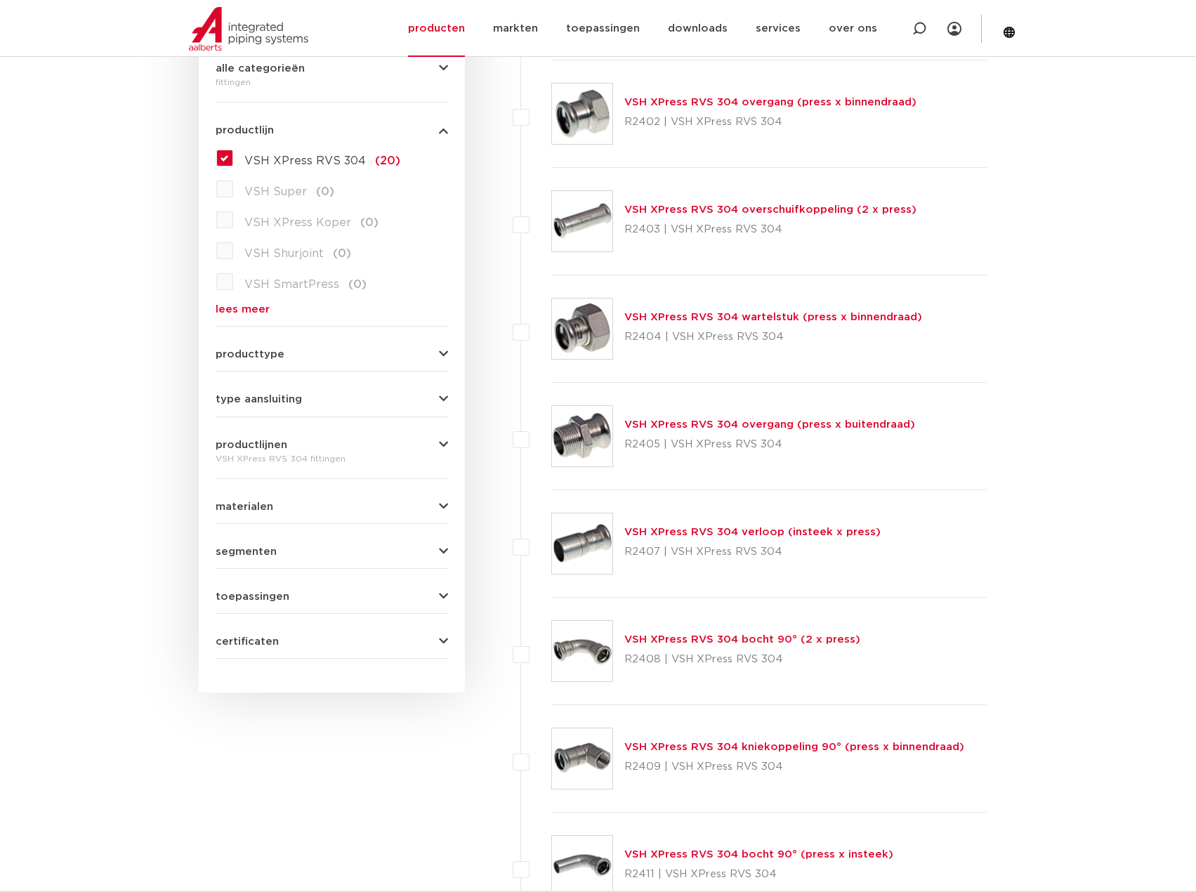
click at [722, 421] on link "VSH XPress RVS 304 overgang (press x buitendraad)" at bounding box center [769, 424] width 291 height 11
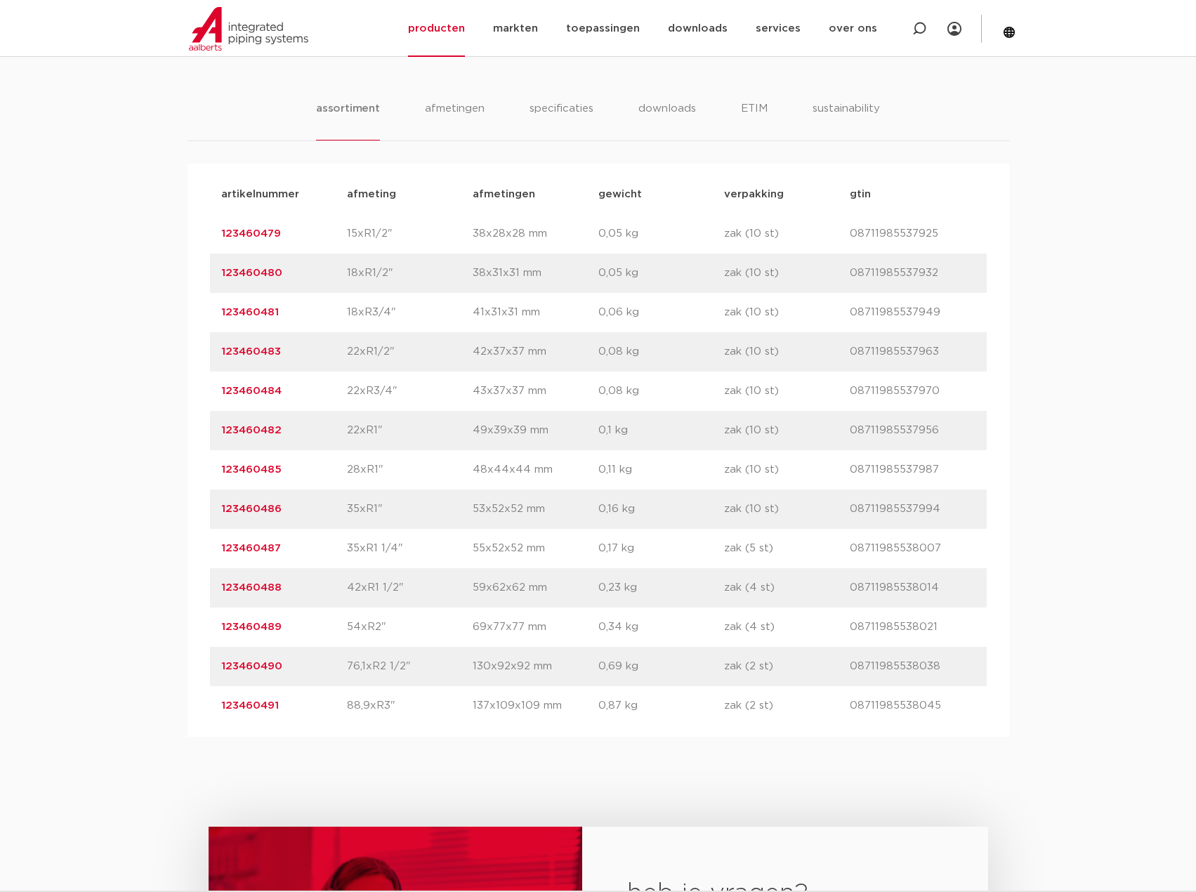
scroll to position [843, 0]
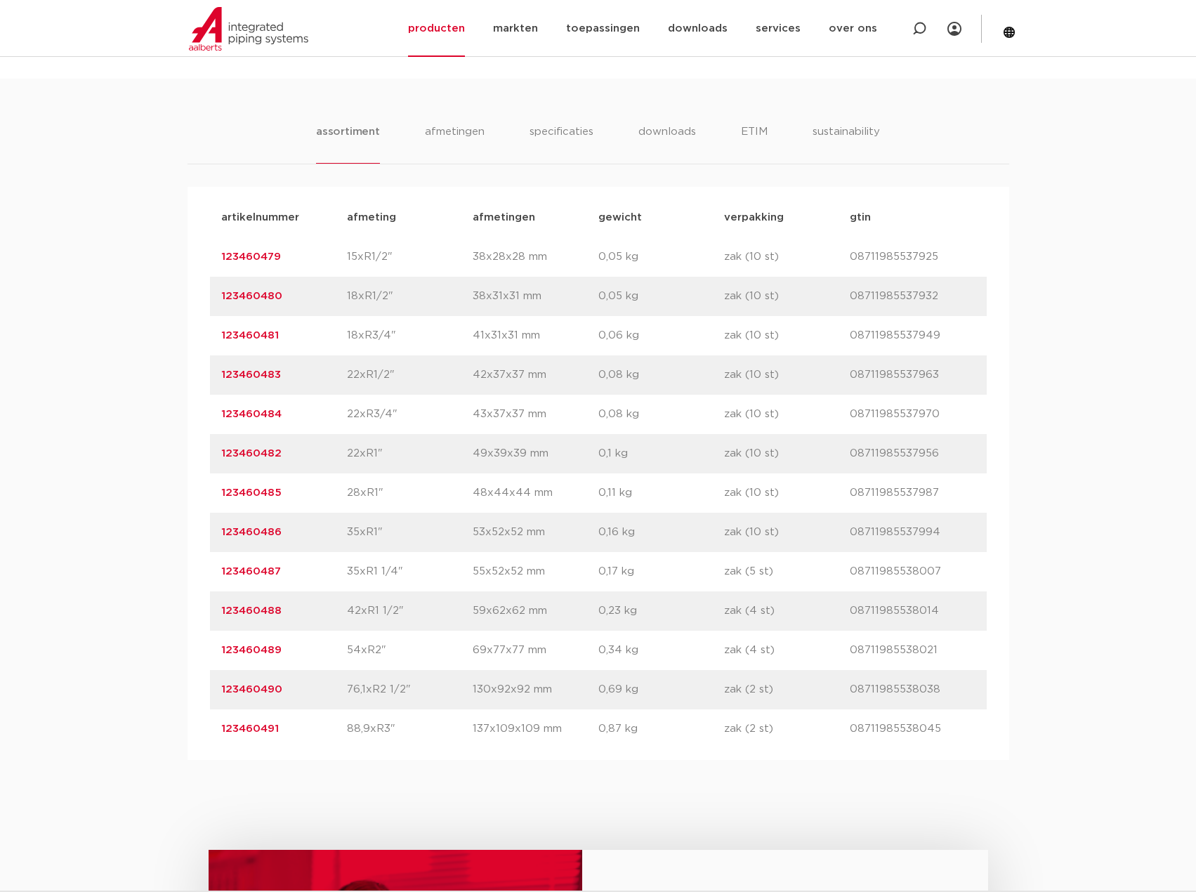
drag, startPoint x: 294, startPoint y: 419, endPoint x: 214, endPoint y: 421, distance: 80.8
click at [214, 421] on div "artikelnummer 123460484 afmeting 22xR3/4" afmetingen 43x37x37 mm gewicht 0,08 k…" at bounding box center [598, 414] width 777 height 39
copy link "123460484"
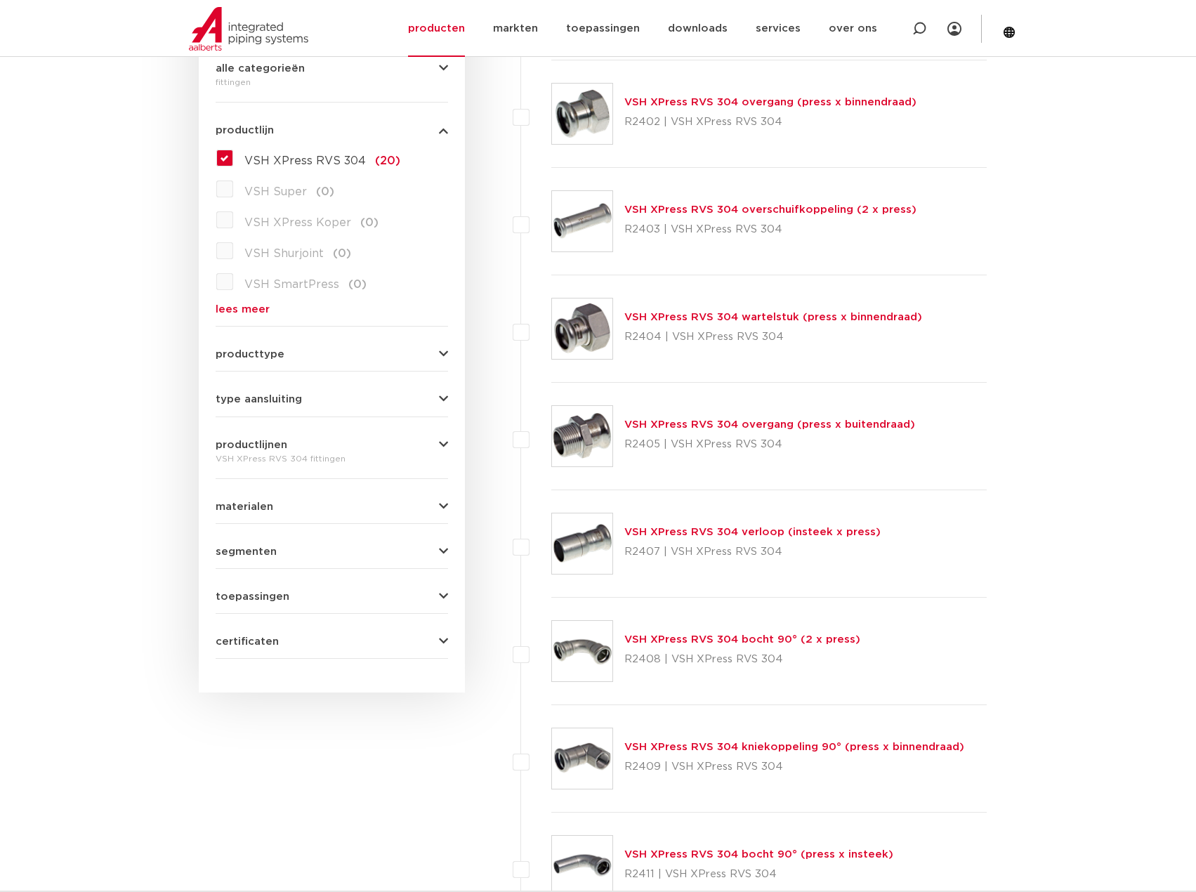
click at [778, 533] on link "VSH XPress RVS 304 verloop (insteek x press)" at bounding box center [752, 532] width 256 height 11
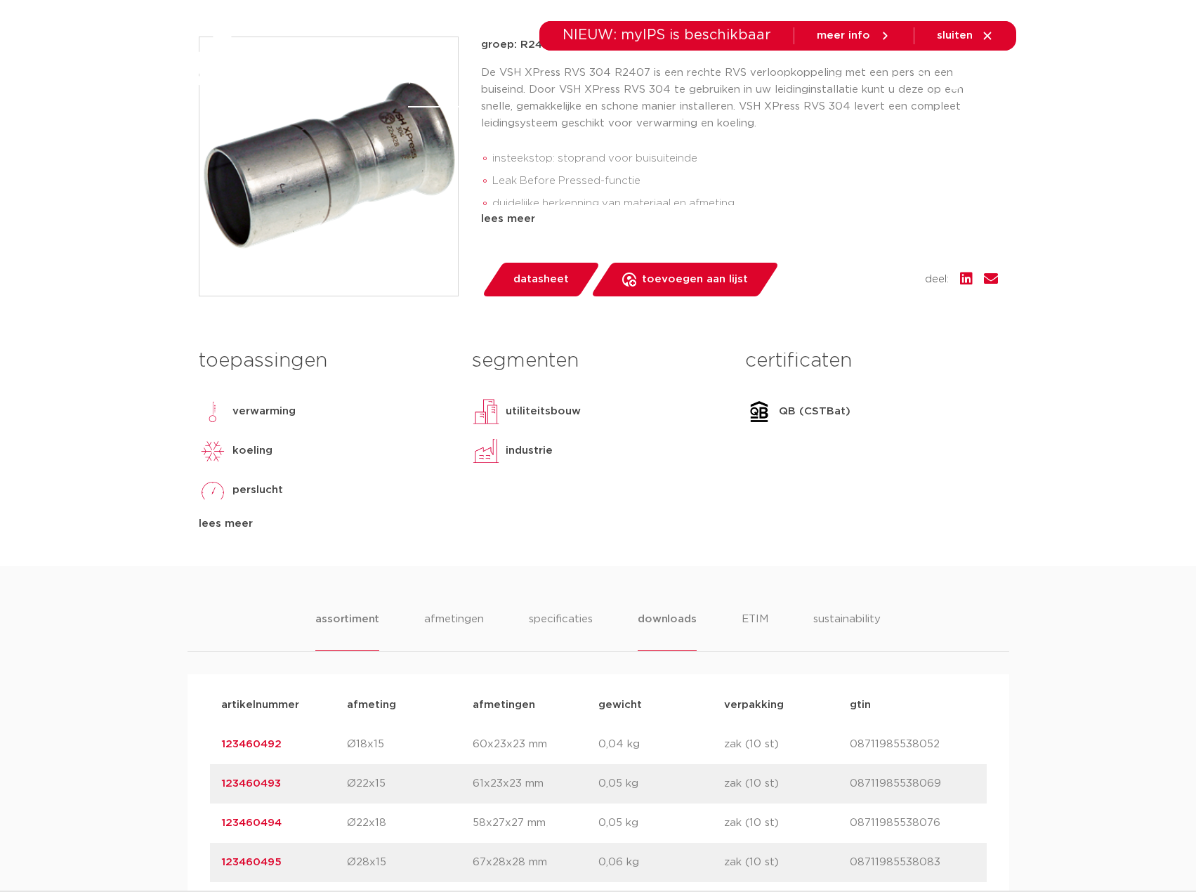
scroll to position [492, 0]
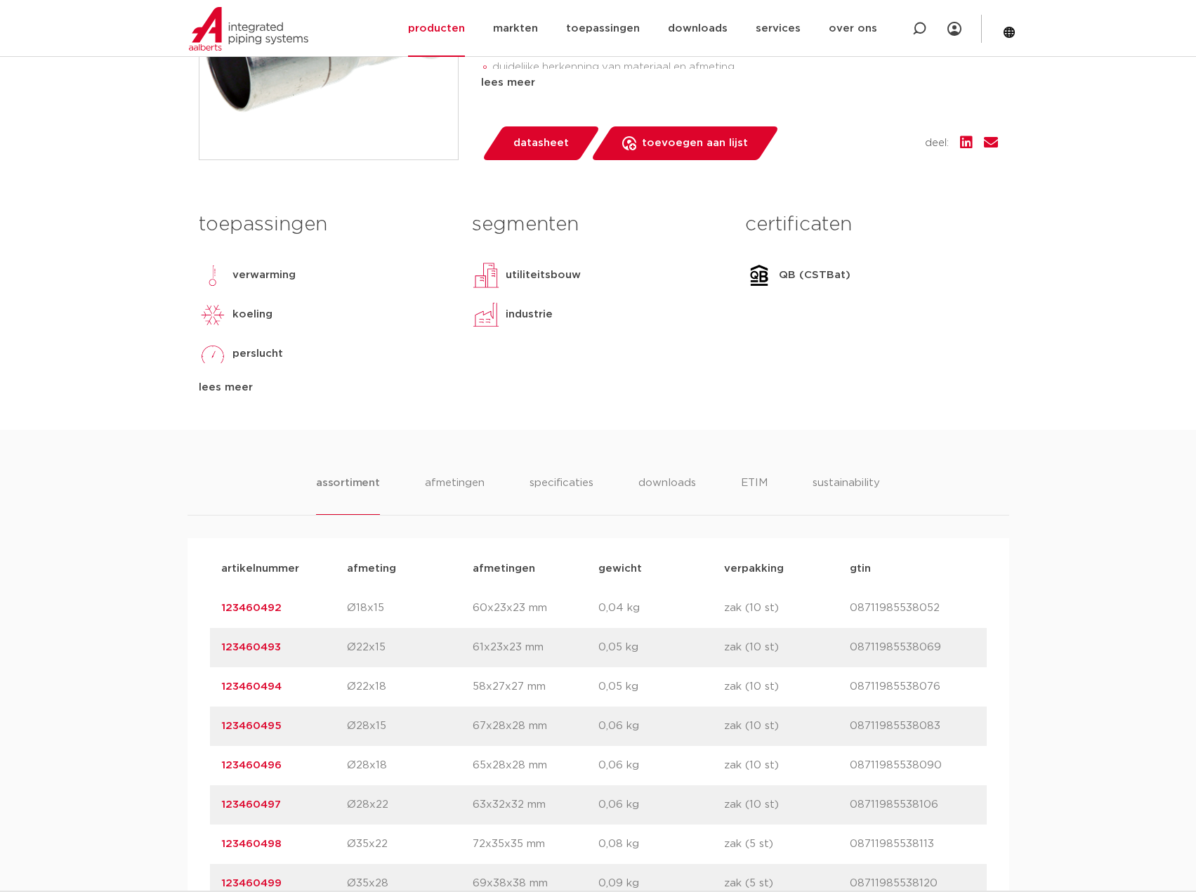
drag, startPoint x: 267, startPoint y: 650, endPoint x: 223, endPoint y: 649, distance: 44.3
click at [223, 649] on p "123460493" at bounding box center [284, 647] width 126 height 17
copy link "123460493"
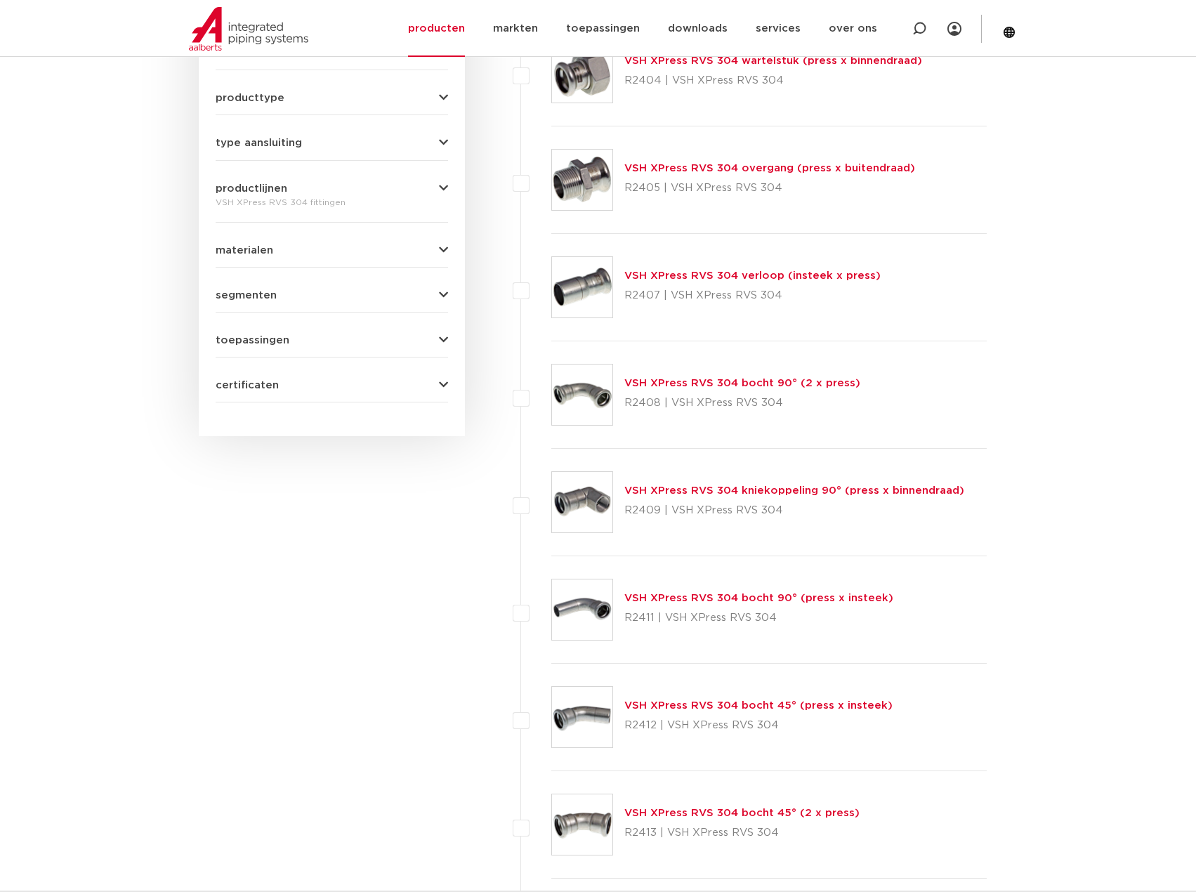
scroll to position [632, 0]
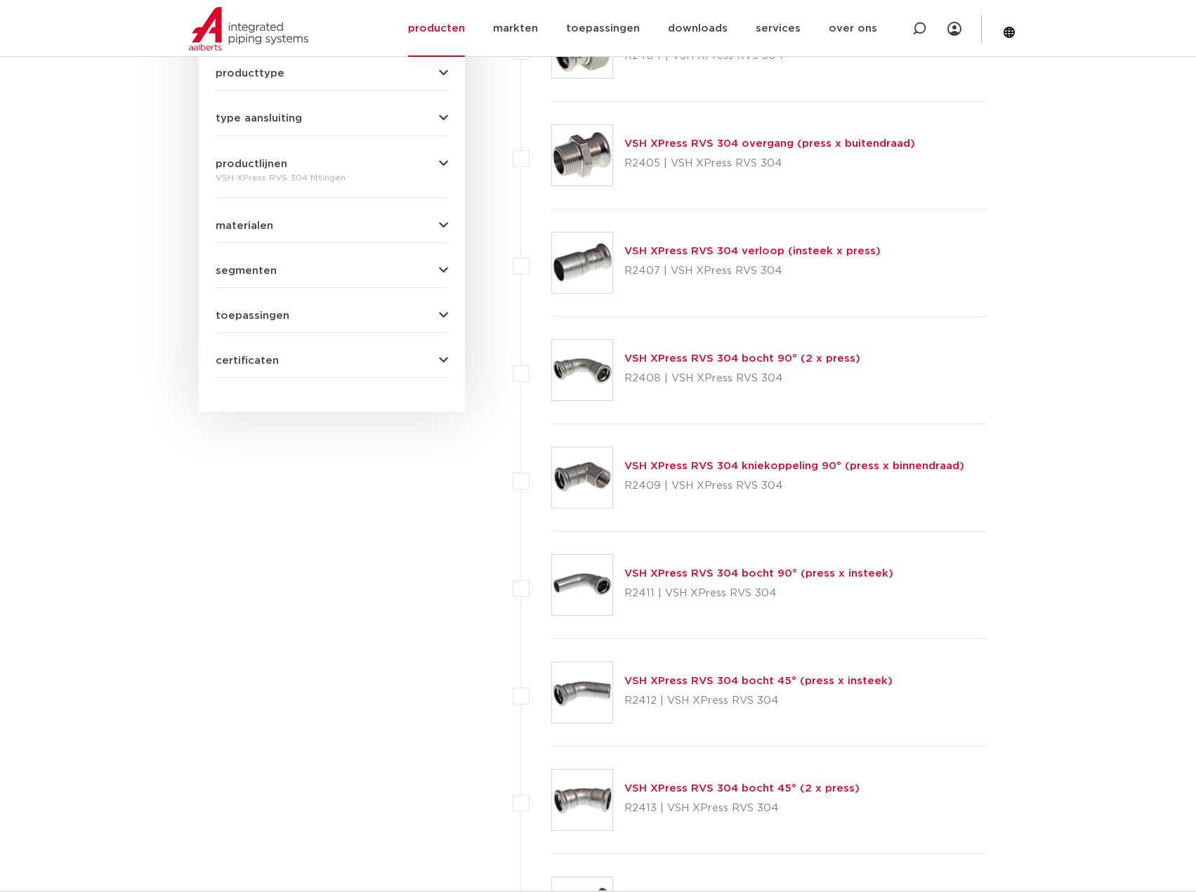
click at [723, 358] on link "VSH XPress RVS 304 bocht 90° (2 x press)" at bounding box center [742, 358] width 236 height 11
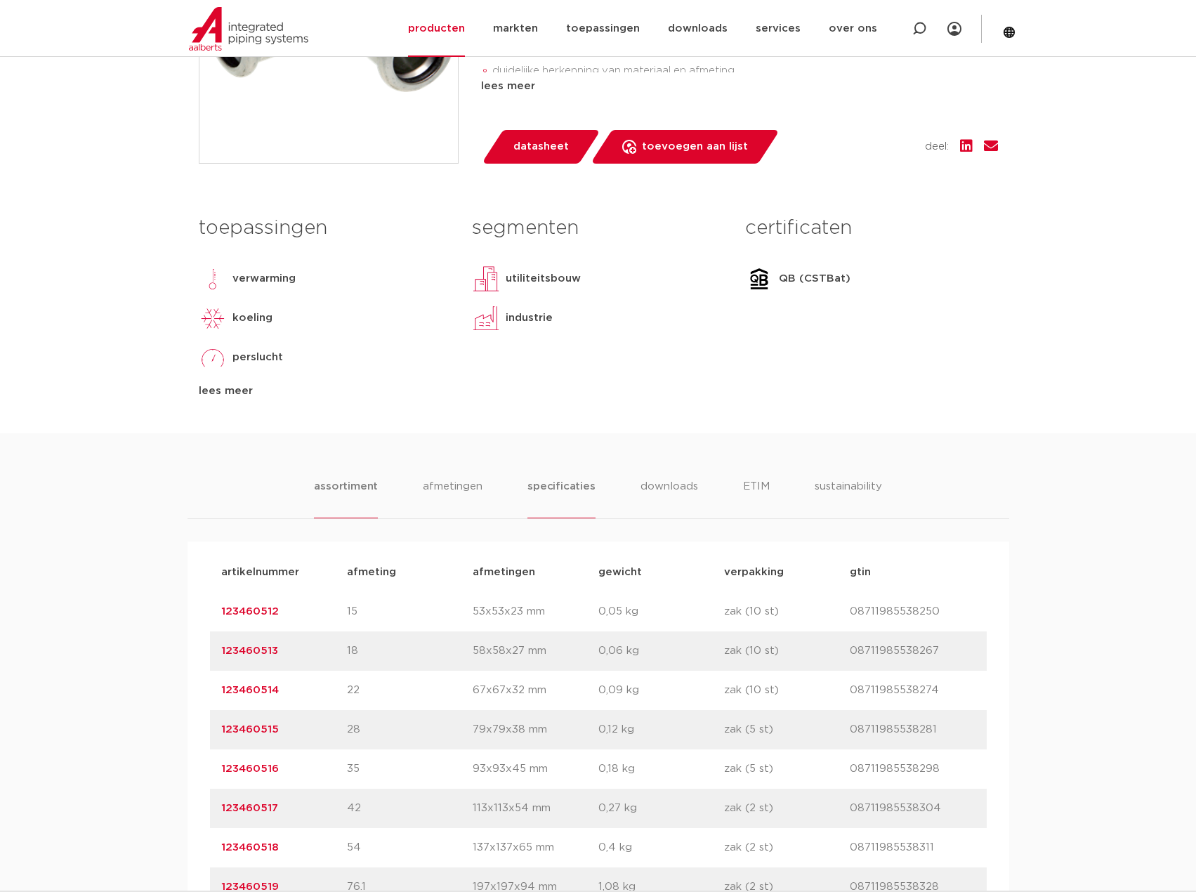
scroll to position [492, 0]
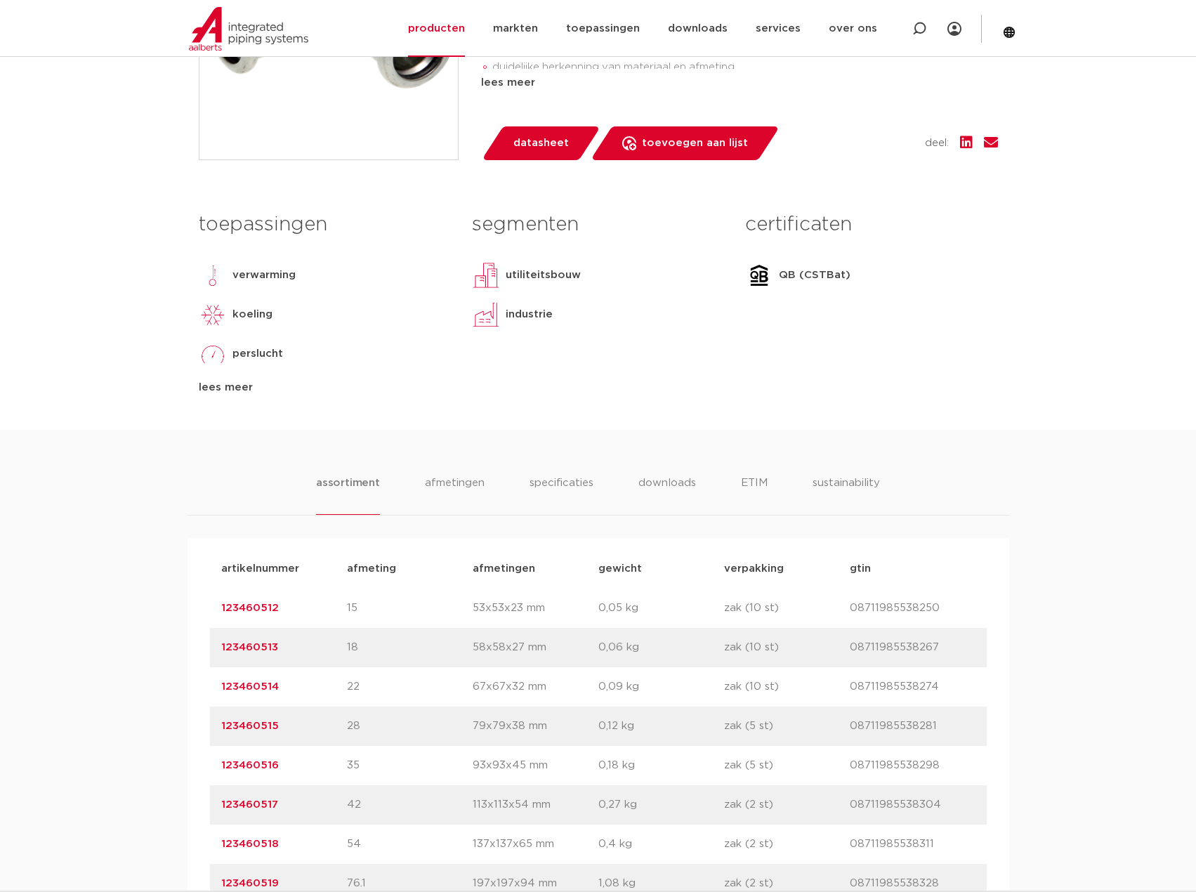
drag, startPoint x: 294, startPoint y: 608, endPoint x: 216, endPoint y: 610, distance: 78.0
click at [216, 610] on div "artikelnummer 123460512 afmeting 15 [GEOGRAPHIC_DATA] 53x53x23 mm gewicht 0,05 …" at bounding box center [598, 608] width 777 height 39
copy link "123460512"
drag, startPoint x: 285, startPoint y: 730, endPoint x: 219, endPoint y: 731, distance: 66.0
click at [222, 729] on p "123460515" at bounding box center [284, 726] width 126 height 17
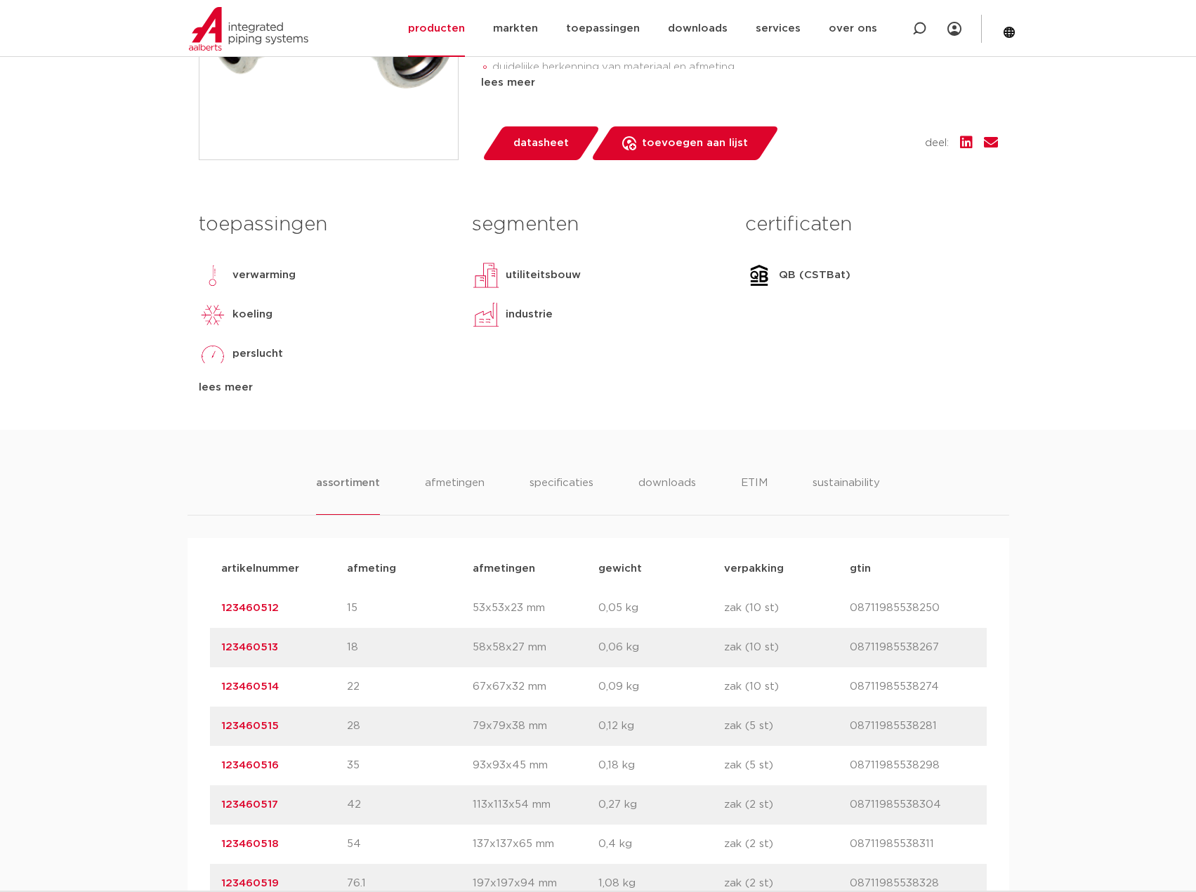
copy link "123460515"
